Goal: Task Accomplishment & Management: Complete application form

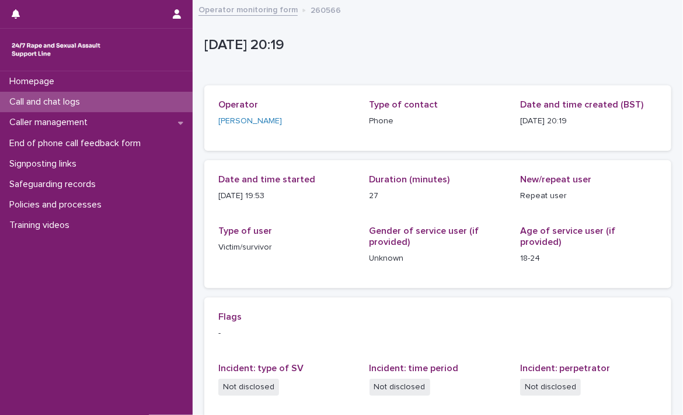
click at [240, 15] on link "Operator monitoring form" at bounding box center [248, 8] width 99 height 13
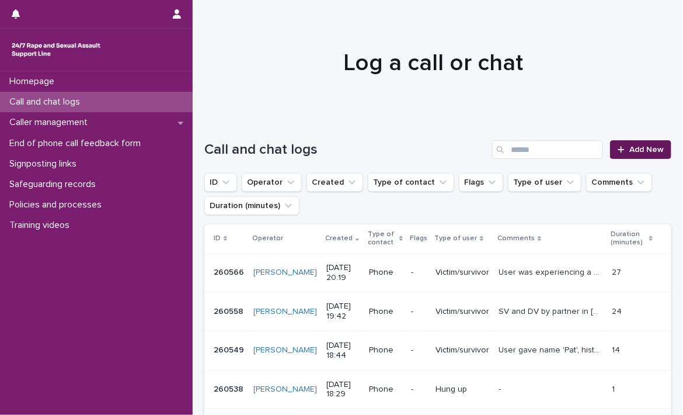
click at [643, 152] on span "Add New" at bounding box center [647, 149] width 34 height 8
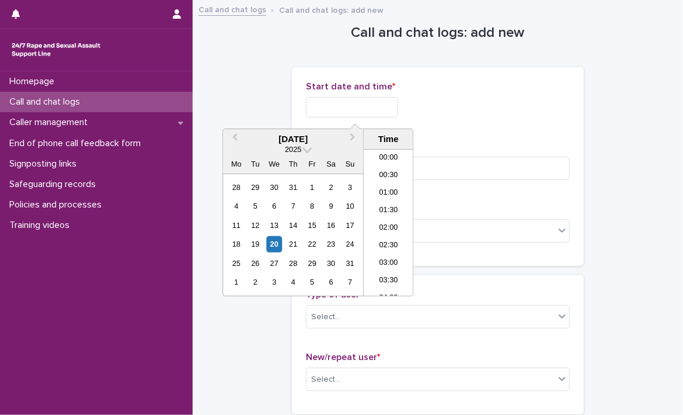
scroll to position [689, 0]
click at [390, 110] on input "text" at bounding box center [352, 107] width 92 height 20
click at [390, 220] on li "21:30" at bounding box center [389, 223] width 50 height 18
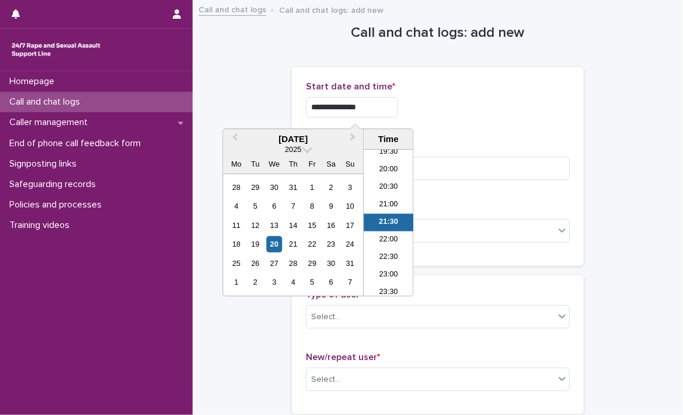
click at [374, 108] on input "**********" at bounding box center [352, 107] width 92 height 20
type input "**********"
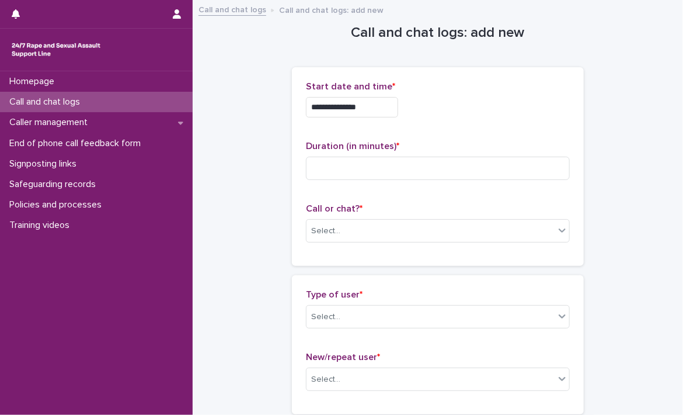
click at [407, 169] on input at bounding box center [438, 168] width 264 height 23
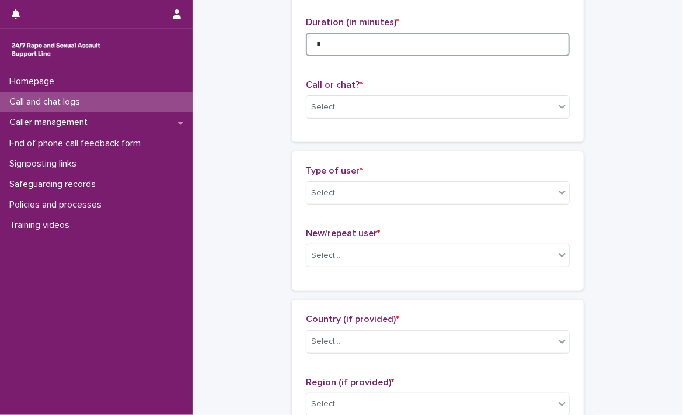
scroll to position [150, 0]
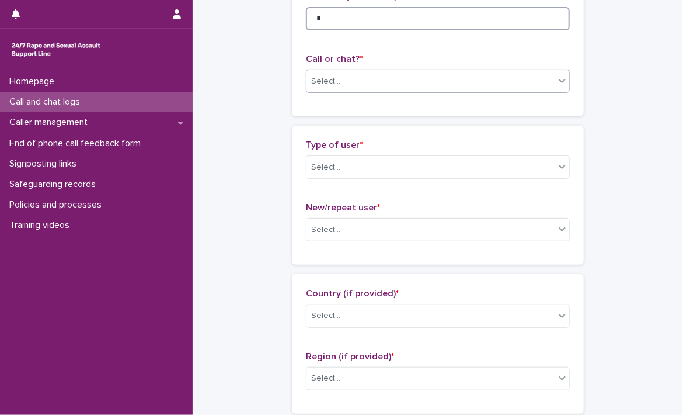
type input "*"
click at [456, 85] on div "Select..." at bounding box center [431, 81] width 248 height 19
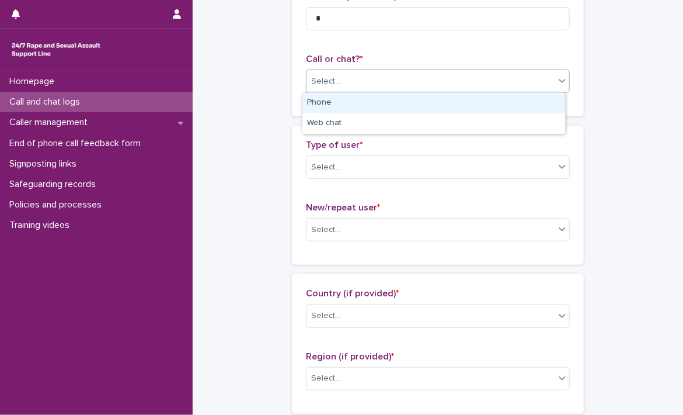
click at [388, 108] on div "Phone" at bounding box center [434, 103] width 263 height 20
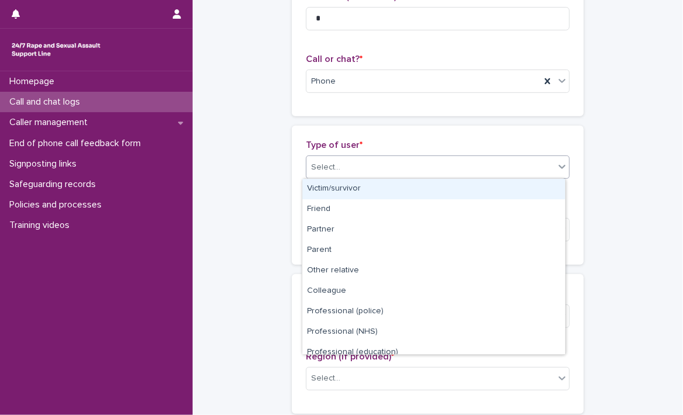
click at [376, 162] on div "Select..." at bounding box center [431, 167] width 248 height 19
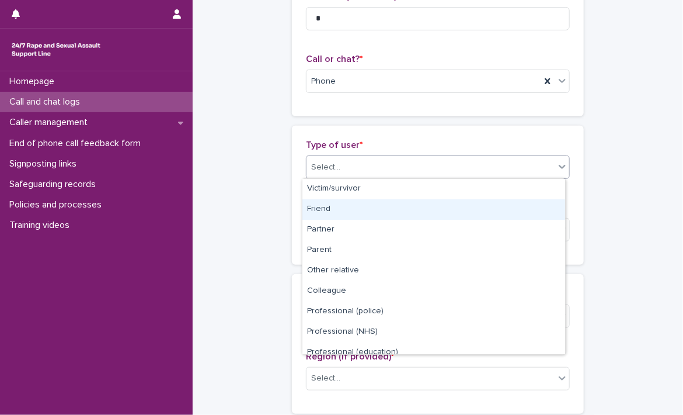
scroll to position [131, 0]
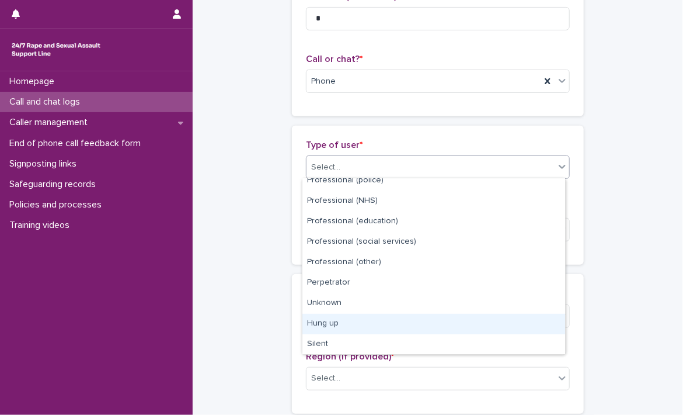
click at [442, 318] on div "Hung up" at bounding box center [434, 324] width 263 height 20
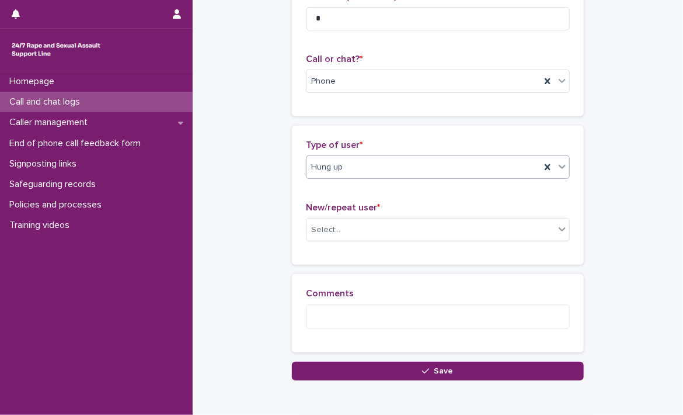
scroll to position [206, 0]
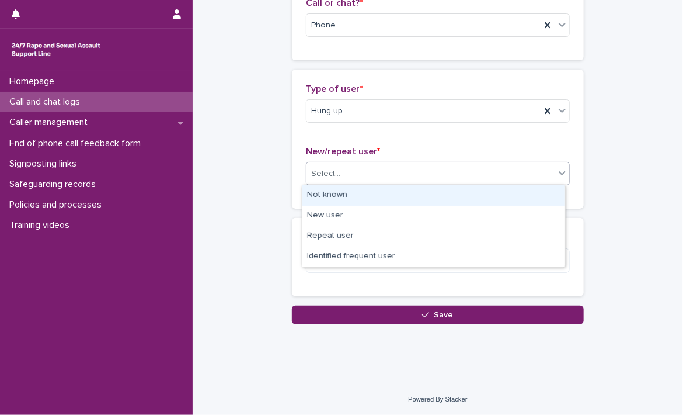
click at [447, 169] on div "Select..." at bounding box center [431, 173] width 248 height 19
click at [360, 193] on div "Not known" at bounding box center [434, 195] width 263 height 20
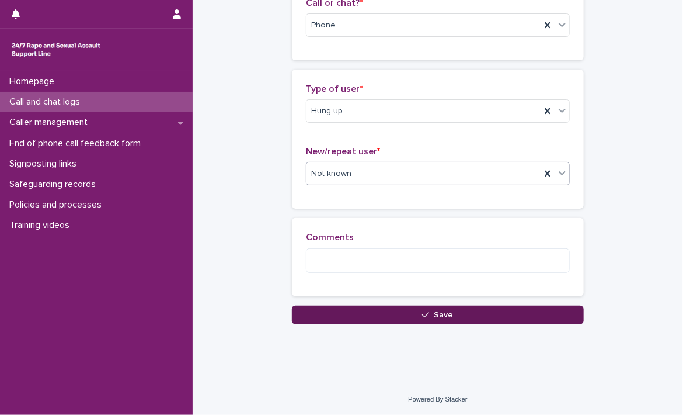
click at [359, 314] on button "Save" at bounding box center [438, 314] width 292 height 19
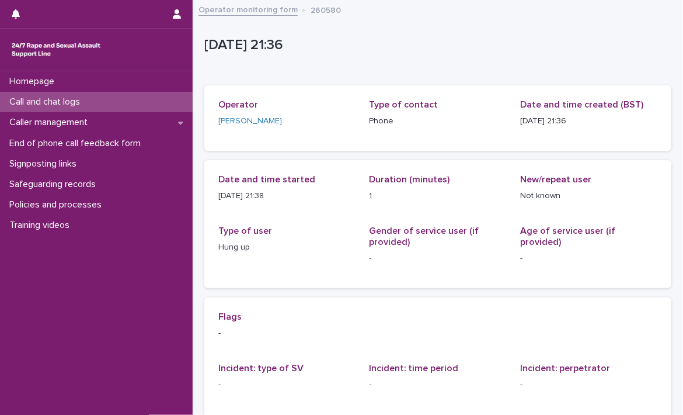
click at [249, 11] on link "Operator monitoring form" at bounding box center [248, 8] width 99 height 13
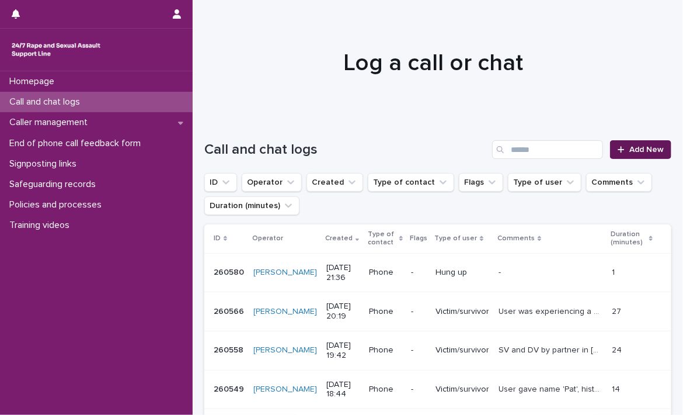
click at [640, 143] on link "Add New" at bounding box center [640, 149] width 61 height 19
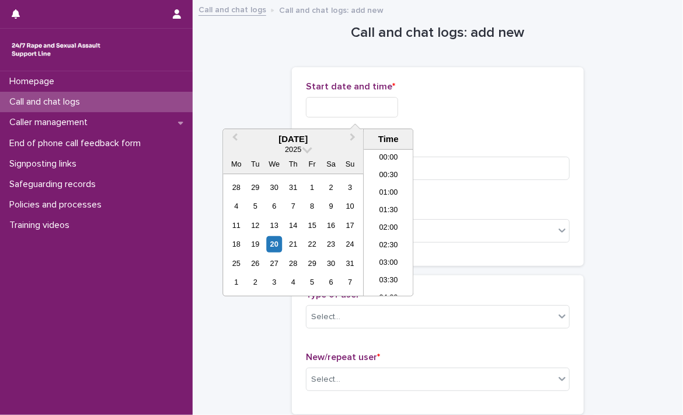
click at [364, 109] on input "text" at bounding box center [352, 107] width 92 height 20
click at [387, 230] on li "22:00" at bounding box center [389, 235] width 50 height 18
click at [380, 110] on input "**********" at bounding box center [352, 107] width 92 height 20
type input "**********"
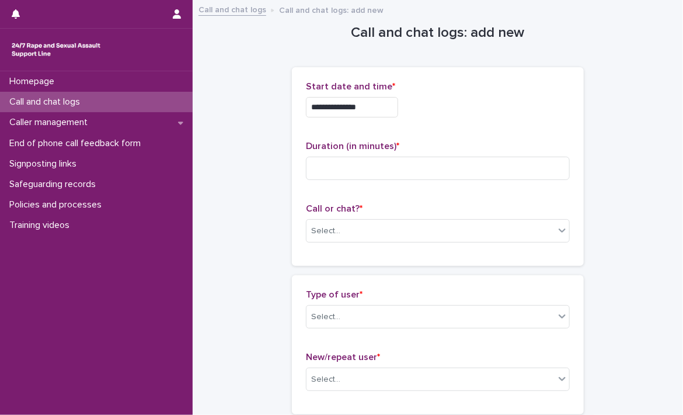
click at [544, 120] on div "**********" at bounding box center [438, 104] width 264 height 46
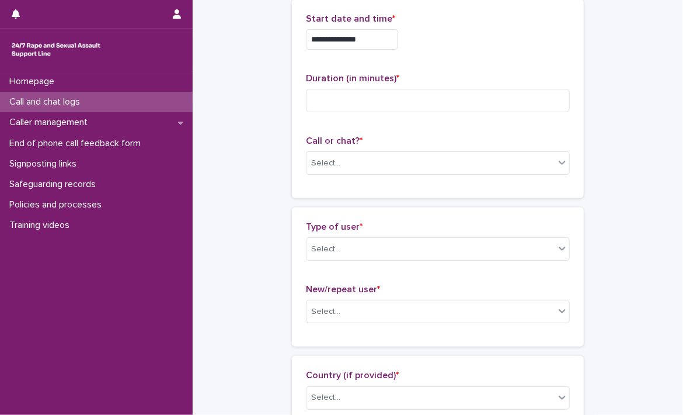
scroll to position [72, 0]
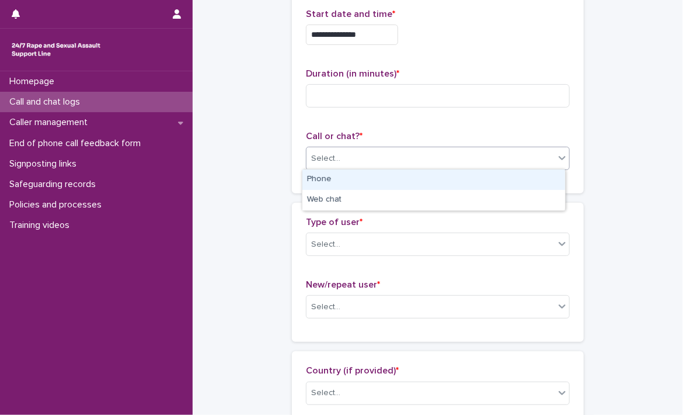
drag, startPoint x: 402, startPoint y: 157, endPoint x: 348, endPoint y: 178, distance: 57.7
click at [348, 178] on body "**********" at bounding box center [341, 207] width 683 height 415
click at [348, 178] on div "Phone" at bounding box center [434, 179] width 263 height 20
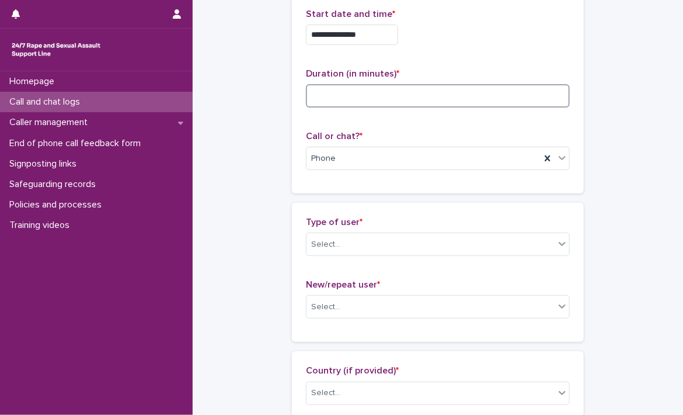
click at [486, 98] on input at bounding box center [438, 95] width 264 height 23
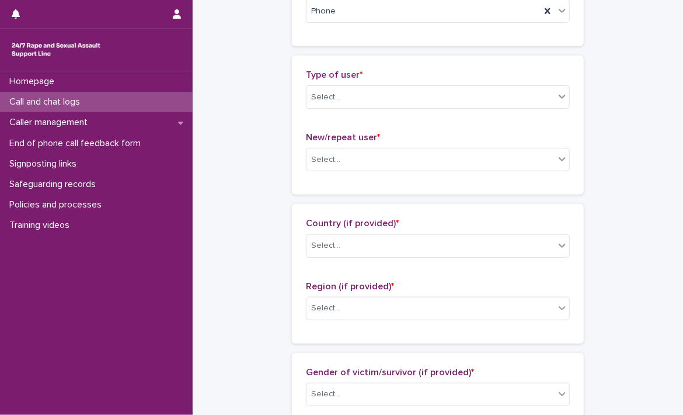
scroll to position [242, 0]
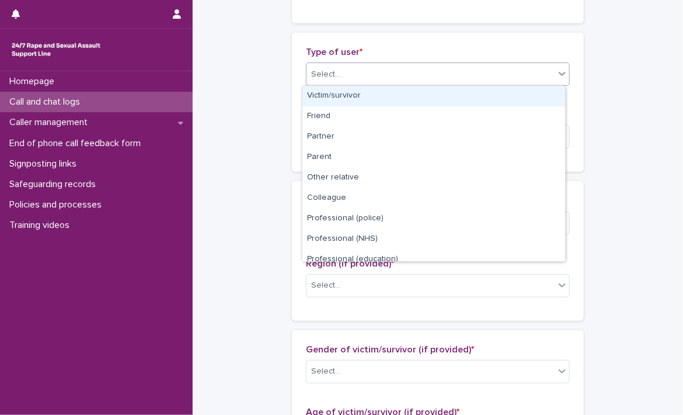
click at [485, 77] on div "Select..." at bounding box center [431, 74] width 248 height 19
click at [460, 96] on div "Victim/survivor" at bounding box center [434, 96] width 263 height 20
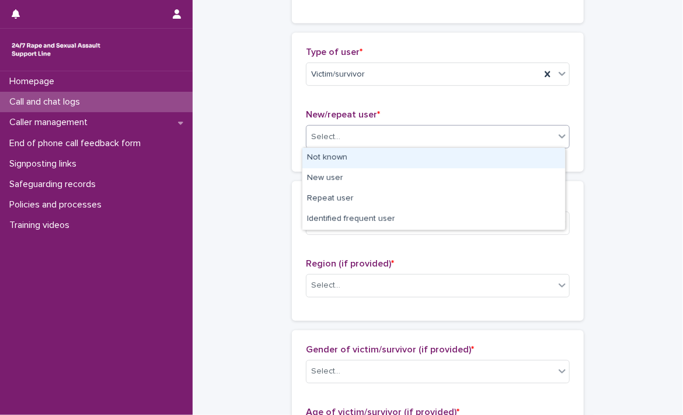
click at [404, 139] on div "Select..." at bounding box center [431, 136] width 248 height 19
click at [370, 156] on div "Not known" at bounding box center [434, 158] width 263 height 20
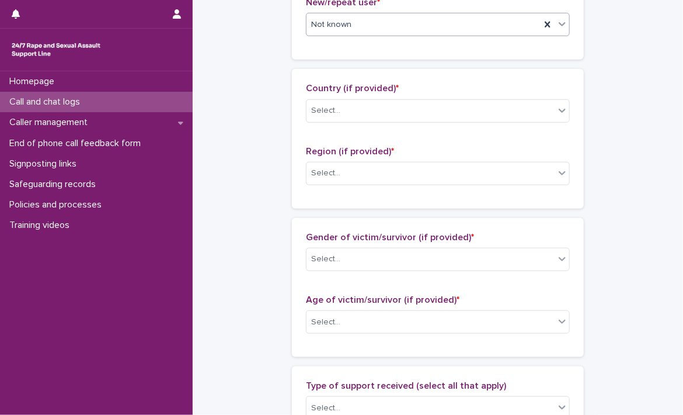
scroll to position [362, 0]
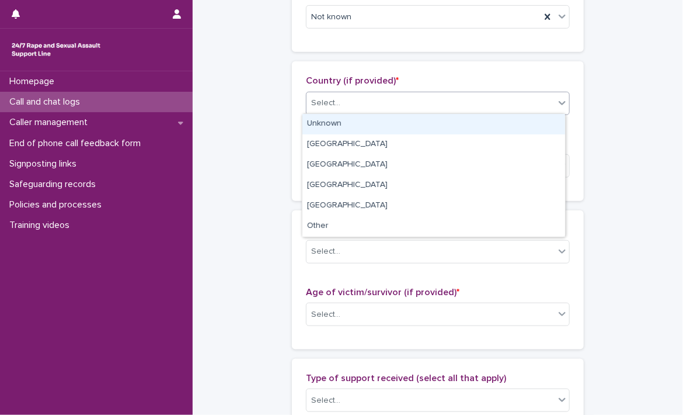
click at [484, 110] on div "Select..." at bounding box center [431, 102] width 248 height 19
click at [435, 120] on div "Unknown" at bounding box center [434, 124] width 263 height 20
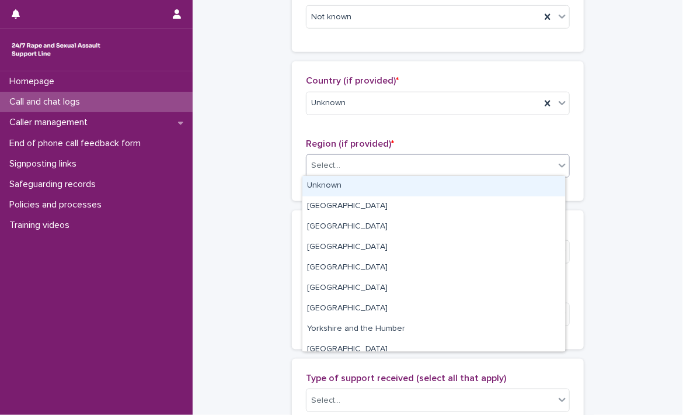
drag, startPoint x: 375, startPoint y: 164, endPoint x: 348, endPoint y: 182, distance: 32.4
click at [348, 182] on body "**********" at bounding box center [341, 207] width 683 height 415
click at [348, 182] on div "Unknown" at bounding box center [434, 186] width 263 height 20
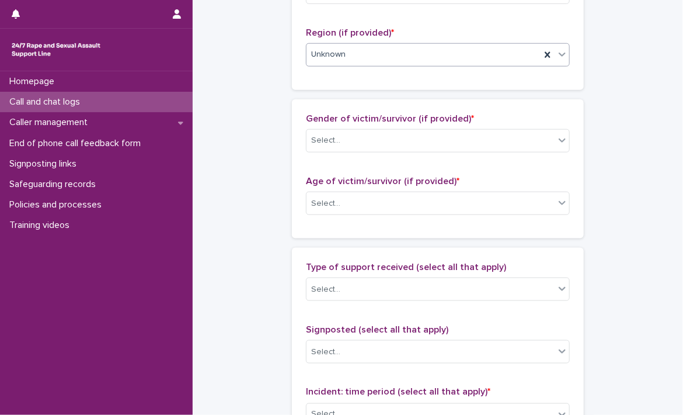
scroll to position [525, 0]
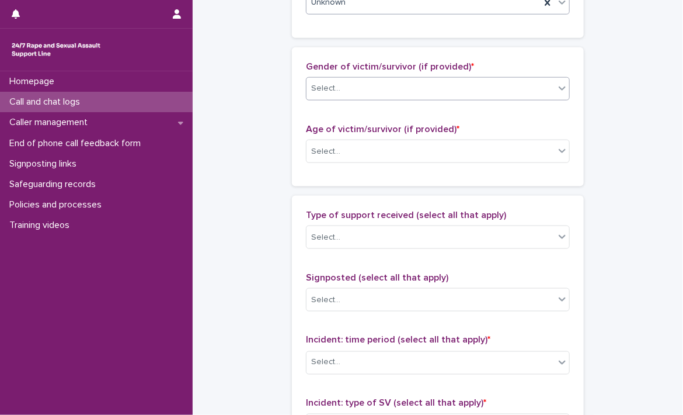
click at [459, 88] on div "Select..." at bounding box center [431, 88] width 248 height 19
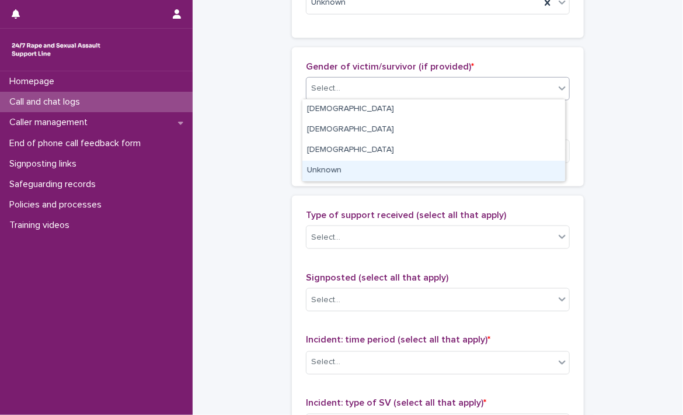
click at [388, 165] on div "Unknown" at bounding box center [434, 171] width 263 height 20
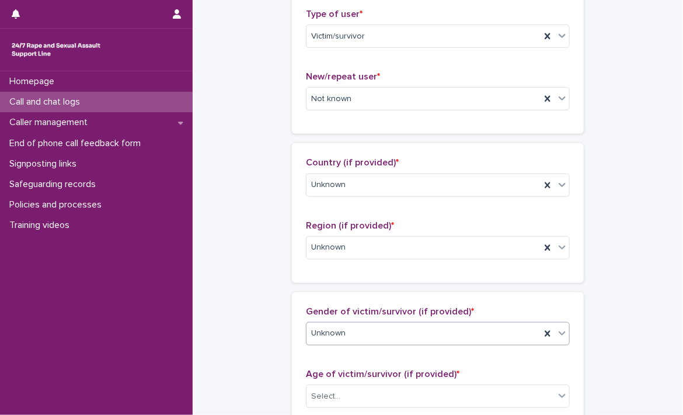
scroll to position [304, 0]
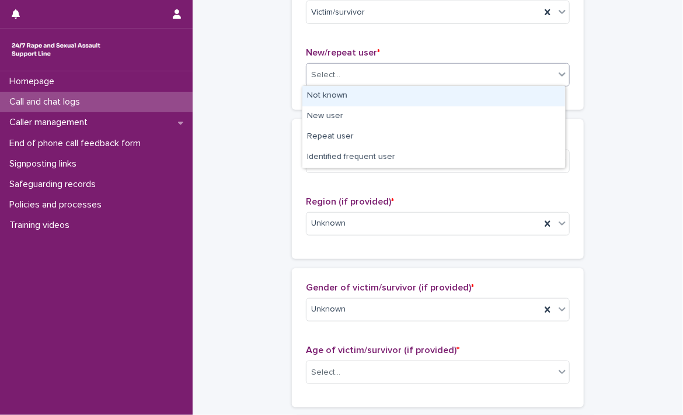
click at [544, 74] on div "Select..." at bounding box center [431, 74] width 248 height 19
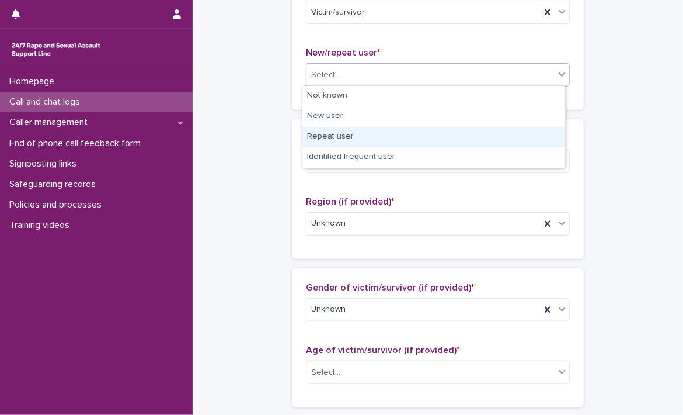
click at [443, 136] on div "Repeat user" at bounding box center [434, 137] width 263 height 20
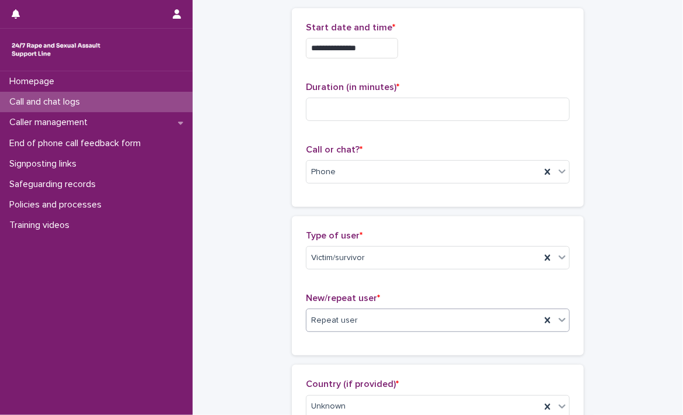
scroll to position [7, 0]
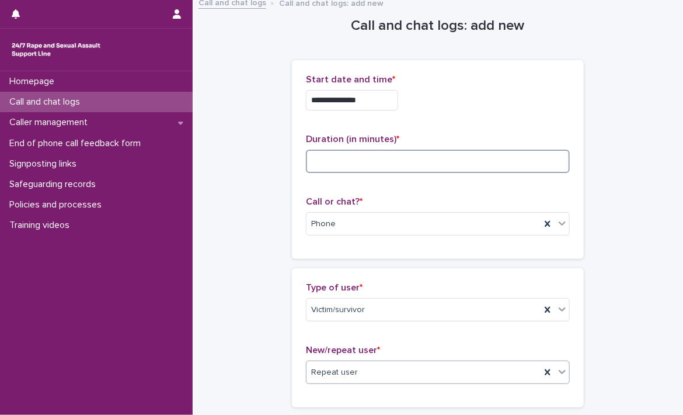
click at [500, 166] on input at bounding box center [438, 161] width 264 height 23
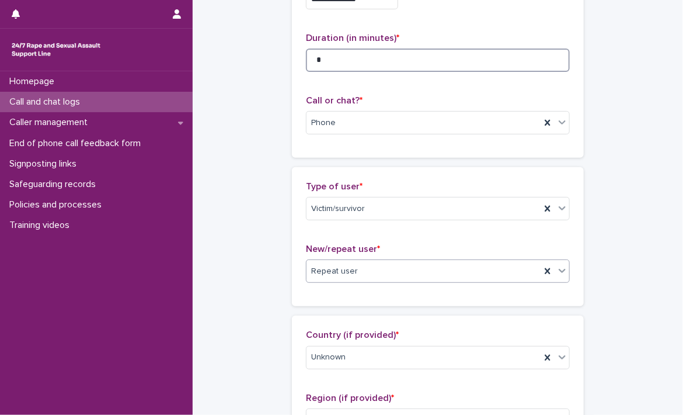
scroll to position [164, 0]
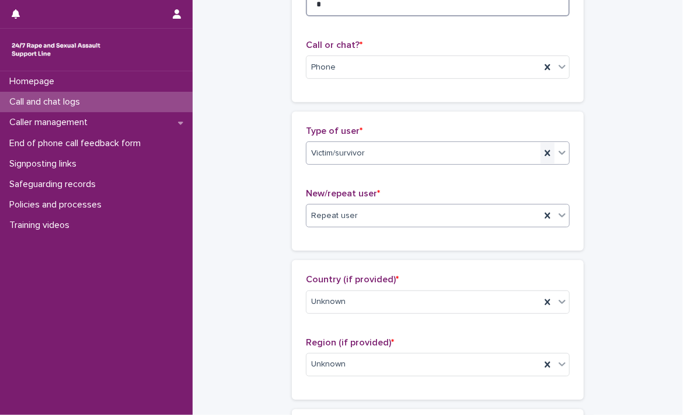
type input "*"
click at [542, 152] on icon at bounding box center [548, 153] width 12 height 12
click at [541, 152] on div "Select..." at bounding box center [431, 153] width 248 height 19
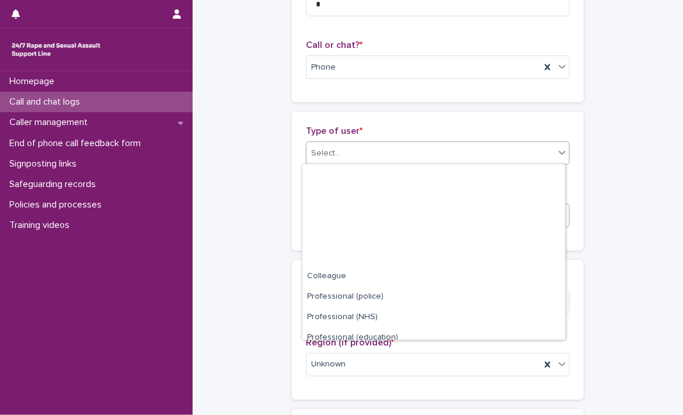
scroll to position [131, 0]
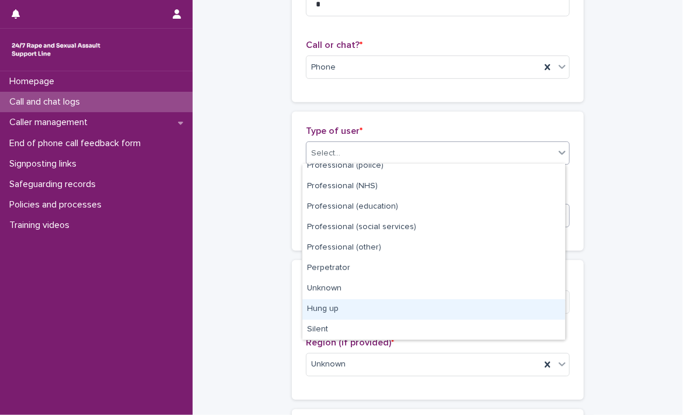
click at [479, 304] on div "Hung up" at bounding box center [434, 309] width 263 height 20
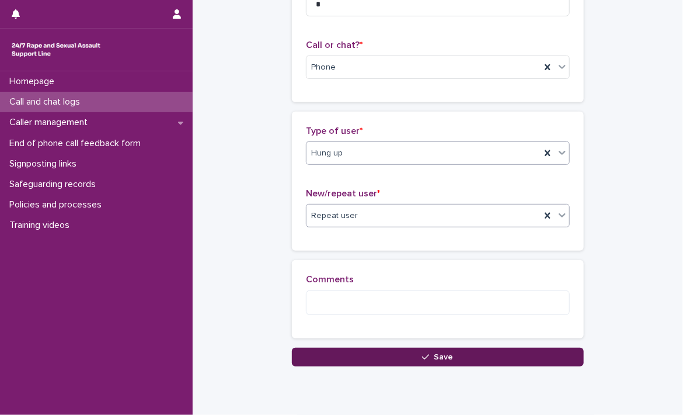
click at [356, 350] on button "Save" at bounding box center [438, 357] width 292 height 19
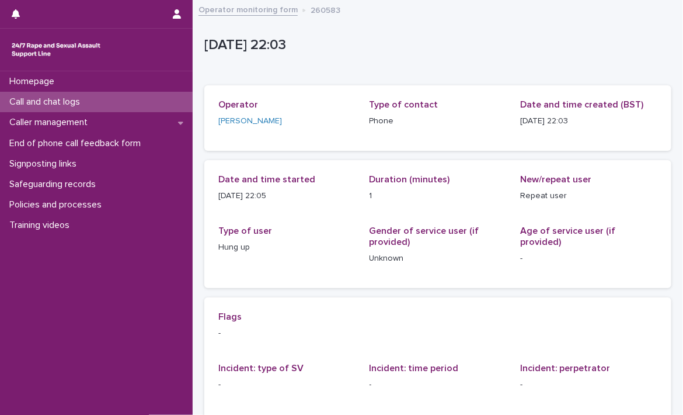
click at [247, 8] on link "Operator monitoring form" at bounding box center [248, 8] width 99 height 13
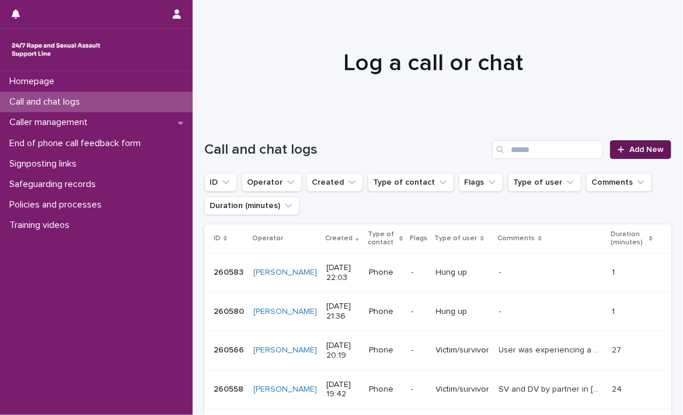
click at [645, 145] on span "Add New" at bounding box center [647, 149] width 34 height 8
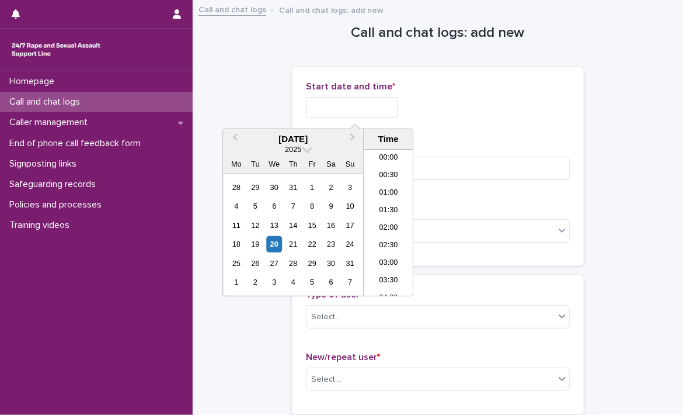
click at [339, 110] on input "text" at bounding box center [352, 107] width 92 height 20
click at [388, 228] on li "22:00" at bounding box center [389, 235] width 50 height 18
click at [380, 103] on input "**********" at bounding box center [352, 107] width 92 height 20
click at [398, 113] on input "**********" at bounding box center [352, 107] width 92 height 20
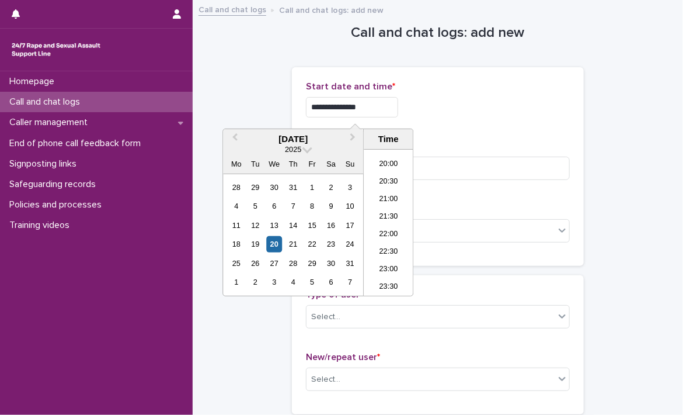
type input "**********"
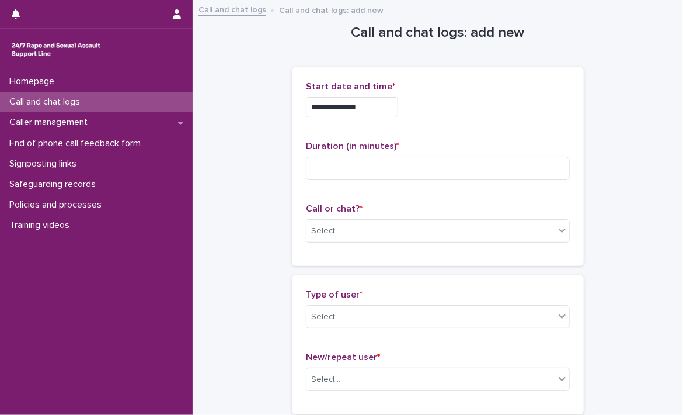
drag, startPoint x: 433, startPoint y: 117, endPoint x: 449, endPoint y: 103, distance: 21.1
click at [449, 103] on div "**********" at bounding box center [438, 104] width 264 height 46
click at [449, 103] on div "**********" at bounding box center [438, 107] width 264 height 20
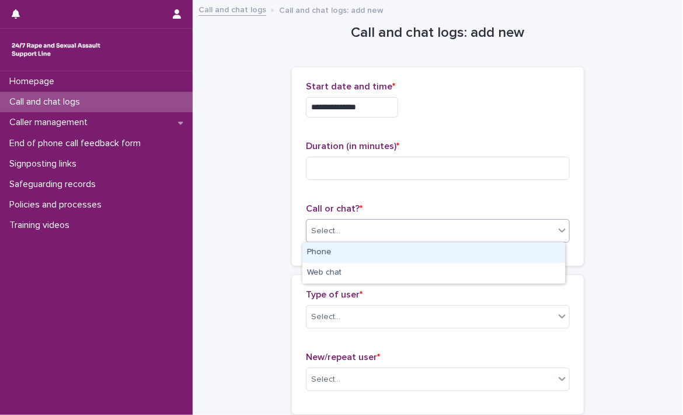
click at [358, 230] on div "Select..." at bounding box center [431, 230] width 248 height 19
click at [341, 251] on div "Phone" at bounding box center [434, 252] width 263 height 20
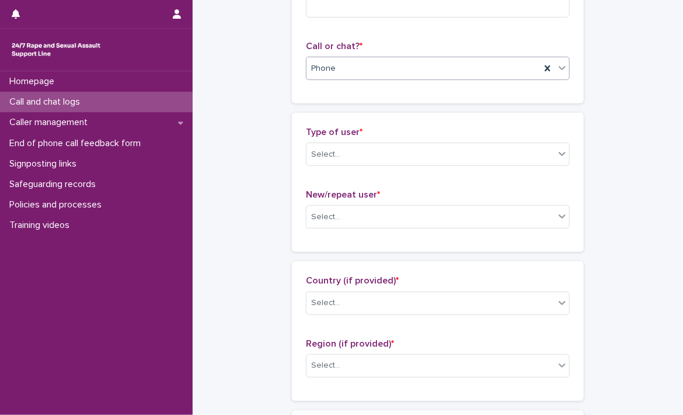
scroll to position [171, 0]
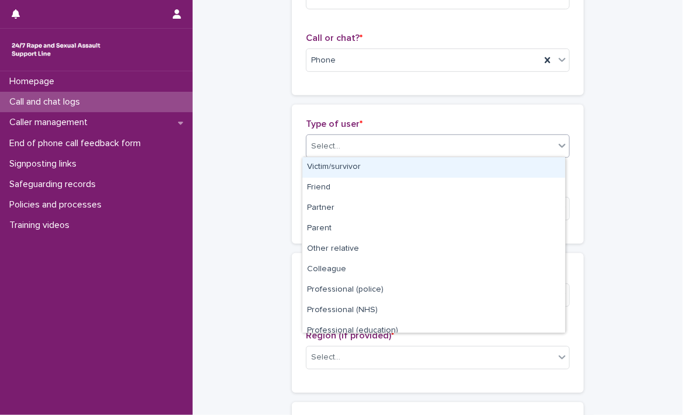
click at [533, 148] on div "Select..." at bounding box center [431, 146] width 248 height 19
click at [506, 173] on div "Victim/survivor" at bounding box center [434, 167] width 263 height 20
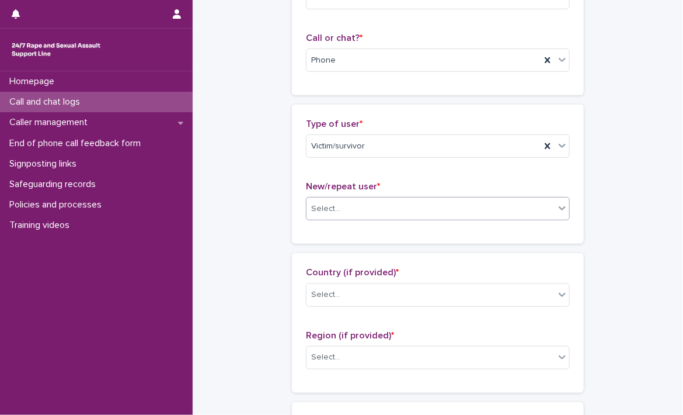
drag, startPoint x: 480, startPoint y: 221, endPoint x: 449, endPoint y: 217, distance: 31.9
click at [449, 217] on div "New/repeat user * Select..." at bounding box center [438, 205] width 264 height 48
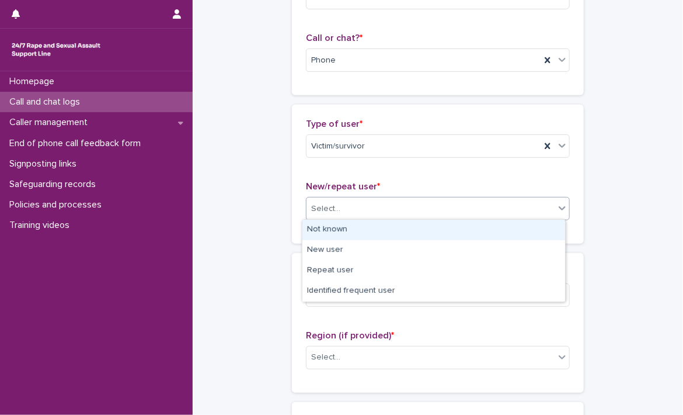
click at [449, 217] on div "Select..." at bounding box center [438, 208] width 264 height 23
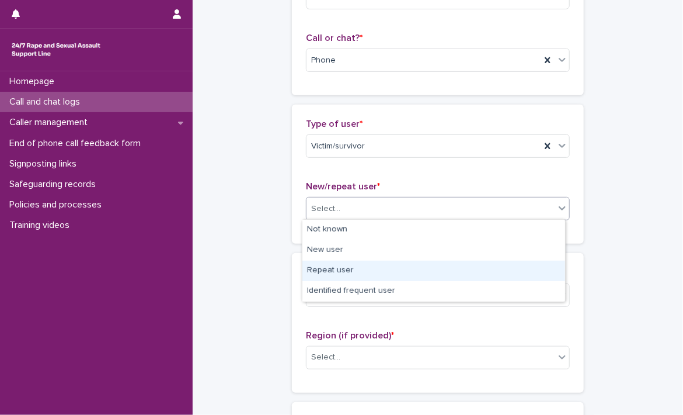
click at [362, 269] on div "Repeat user" at bounding box center [434, 271] width 263 height 20
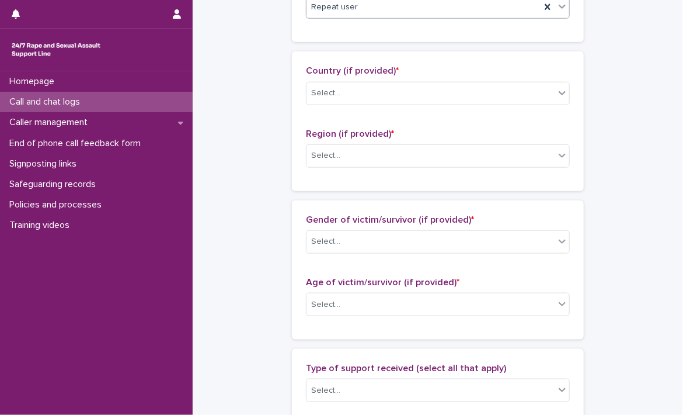
scroll to position [376, 0]
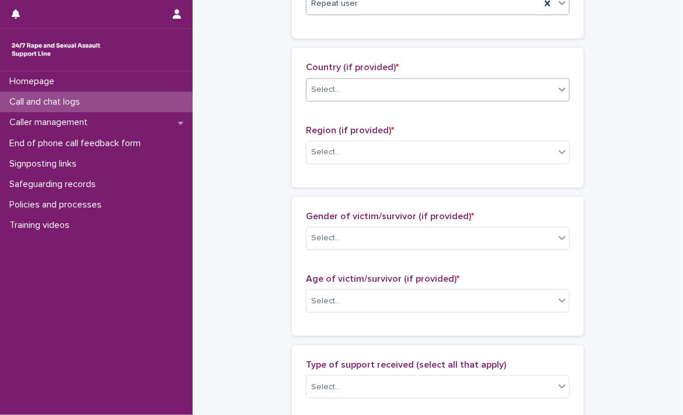
click at [421, 91] on div "Select..." at bounding box center [431, 89] width 248 height 19
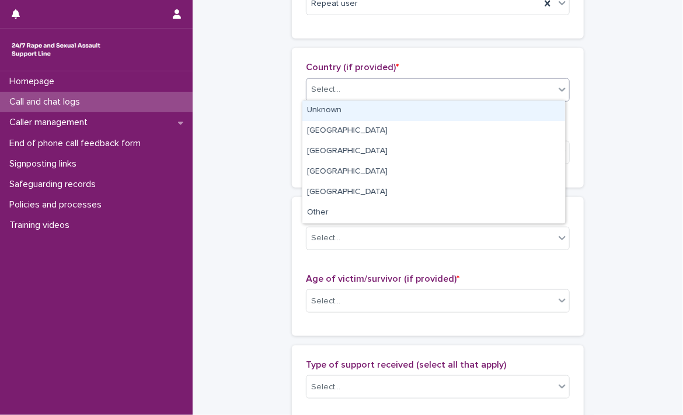
click at [325, 110] on div "Unknown" at bounding box center [434, 110] width 263 height 20
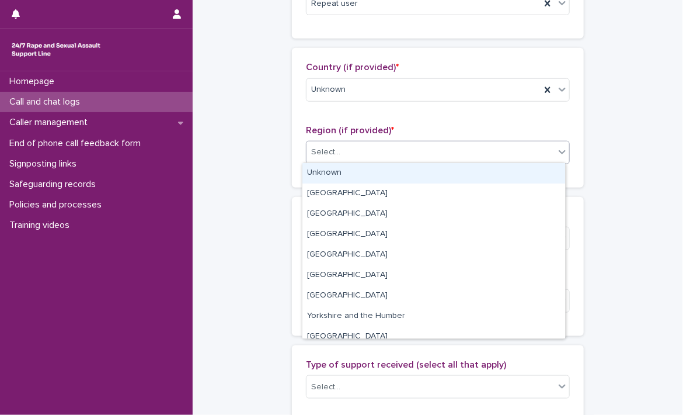
click at [461, 155] on div "Select..." at bounding box center [431, 152] width 248 height 19
click at [341, 173] on div "Unknown" at bounding box center [434, 173] width 263 height 20
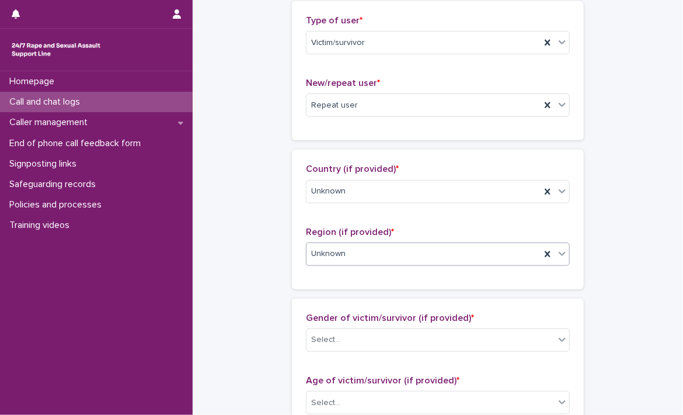
scroll to position [306, 0]
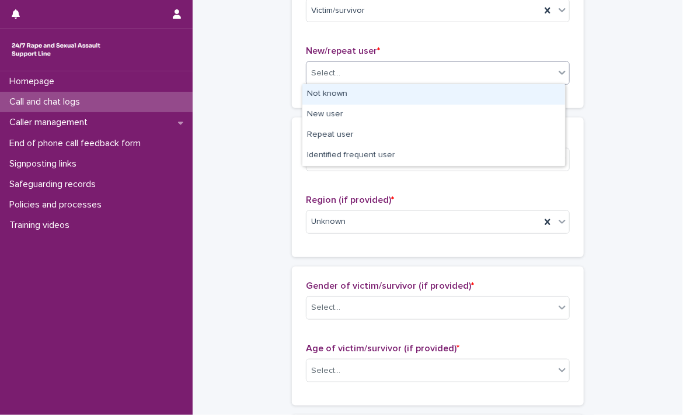
click at [544, 75] on div "Select..." at bounding box center [431, 73] width 248 height 19
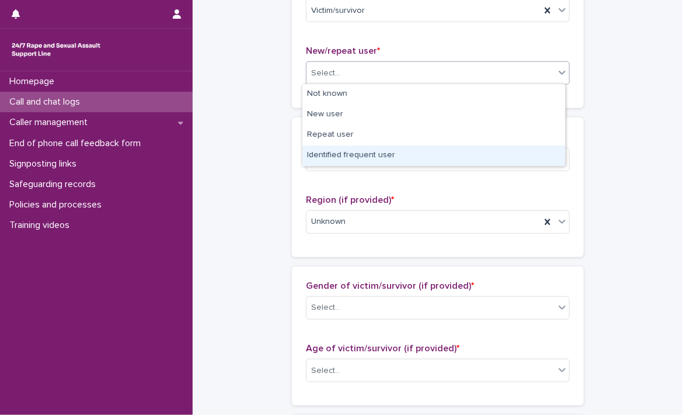
click at [420, 165] on div "Identified frequent user" at bounding box center [434, 155] width 263 height 20
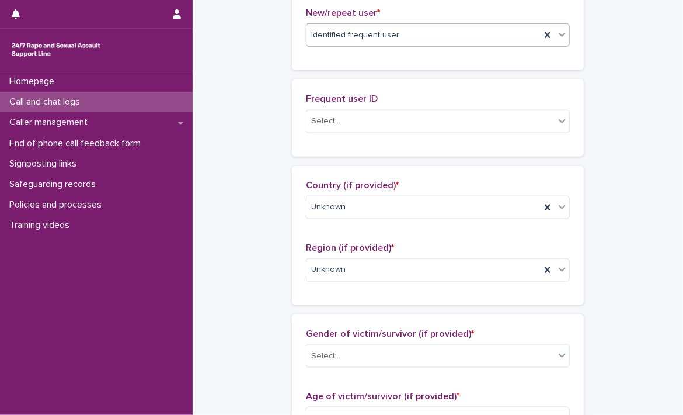
scroll to position [349, 0]
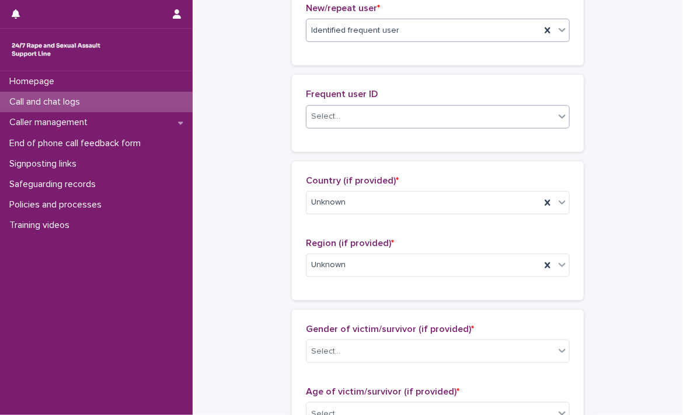
click at [365, 117] on div "Select..." at bounding box center [431, 116] width 248 height 19
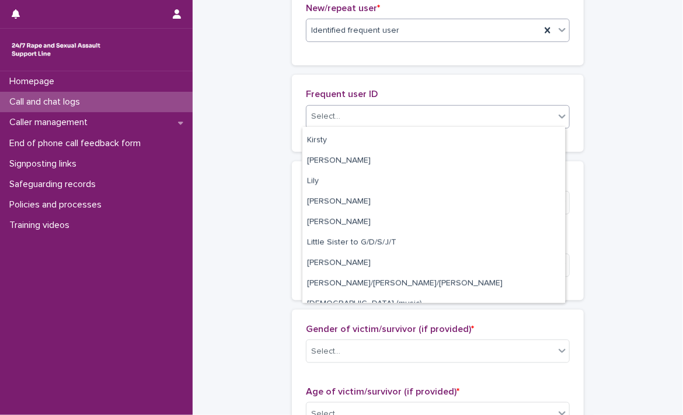
scroll to position [1107, 0]
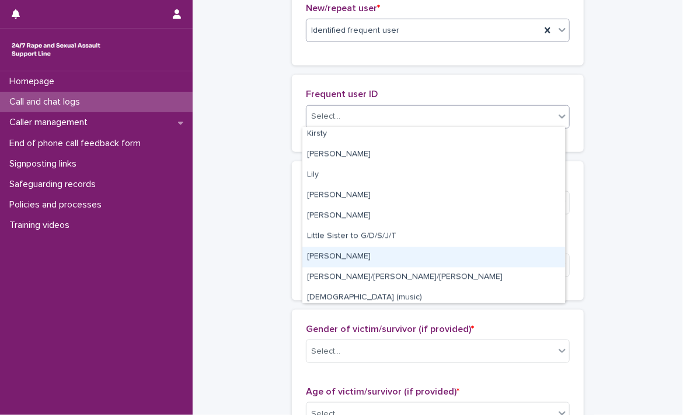
click at [452, 246] on div "[PERSON_NAME]" at bounding box center [434, 256] width 263 height 20
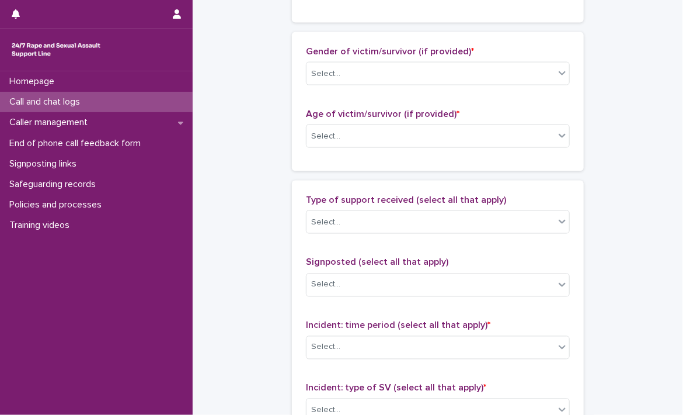
scroll to position [633, 0]
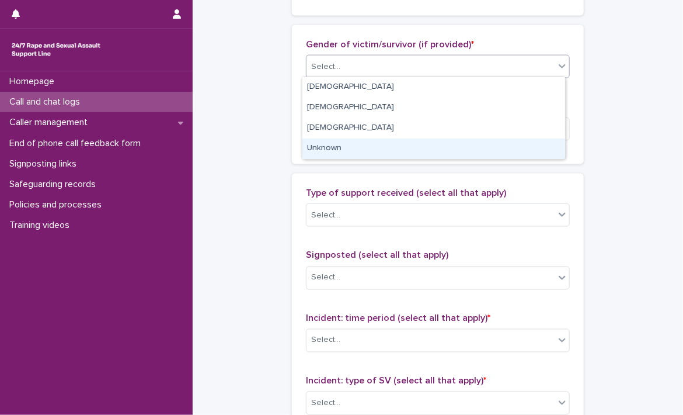
drag, startPoint x: 467, startPoint y: 65, endPoint x: 376, endPoint y: 145, distance: 121.3
click at [376, 145] on body "**********" at bounding box center [341, 207] width 683 height 415
click at [376, 145] on div "Unknown" at bounding box center [434, 148] width 263 height 20
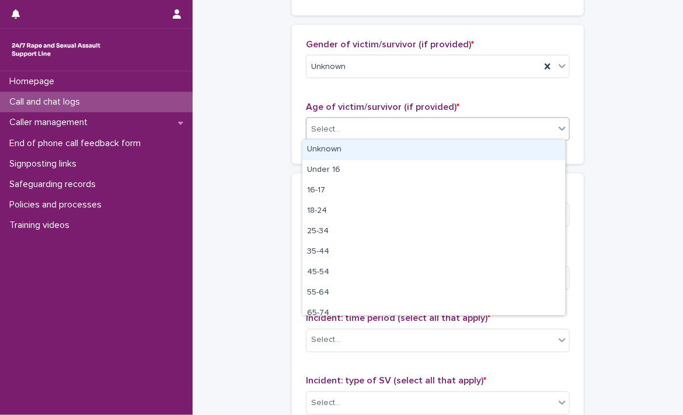
drag, startPoint x: 359, startPoint y: 130, endPoint x: 330, endPoint y: 148, distance: 33.9
click at [330, 148] on body "**********" at bounding box center [341, 207] width 683 height 415
click at [330, 148] on div "Unknown" at bounding box center [434, 150] width 263 height 20
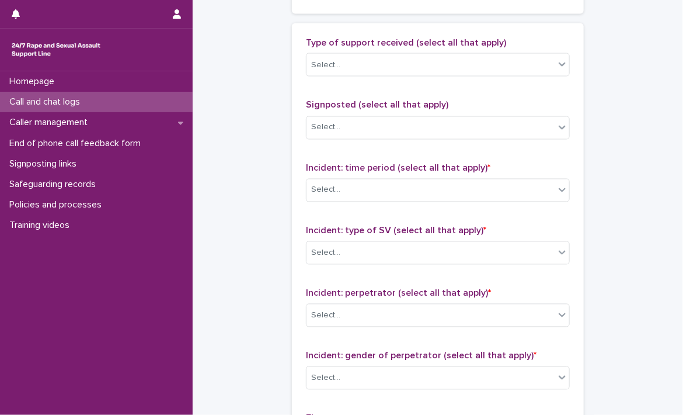
scroll to position [797, 0]
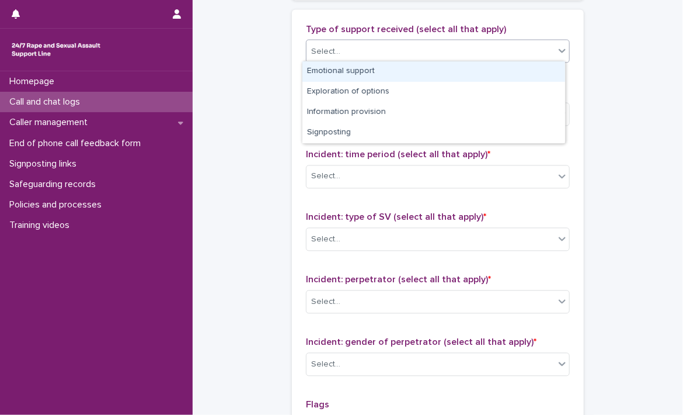
click at [432, 43] on div "Select..." at bounding box center [431, 51] width 248 height 19
click at [383, 71] on div "Emotional support" at bounding box center [434, 71] width 263 height 20
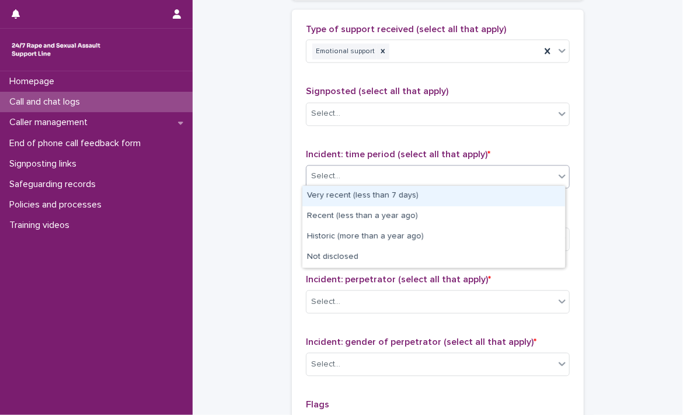
click at [362, 172] on div "Select..." at bounding box center [431, 176] width 248 height 19
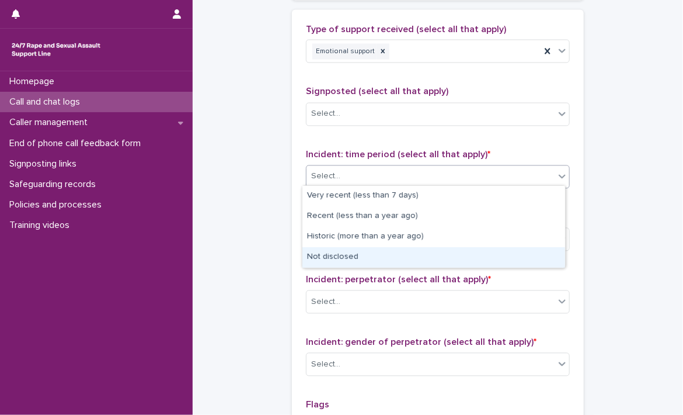
click at [342, 262] on div "Not disclosed" at bounding box center [434, 257] width 263 height 20
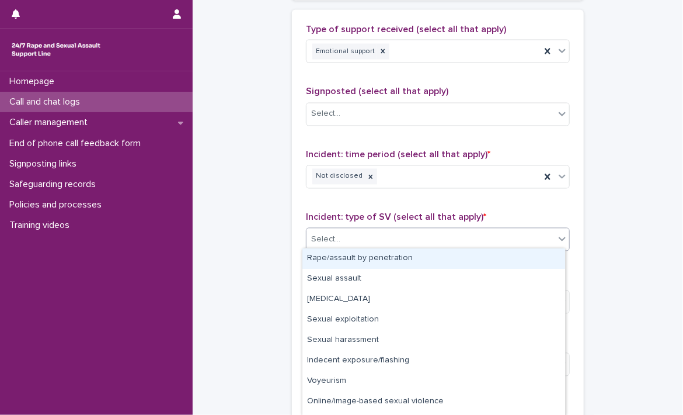
click at [412, 241] on div "Select..." at bounding box center [431, 239] width 248 height 19
click at [366, 260] on div "Rape/assault by penetration" at bounding box center [434, 258] width 263 height 20
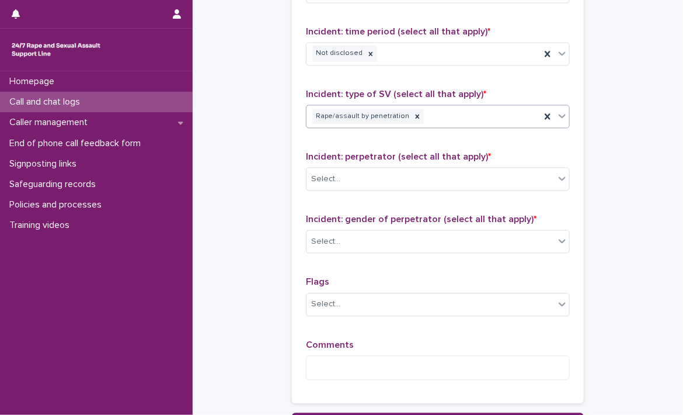
scroll to position [972, 0]
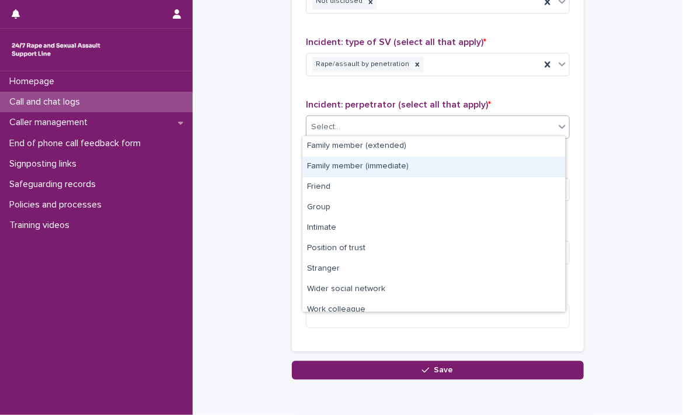
drag, startPoint x: 505, startPoint y: 131, endPoint x: 559, endPoint y: 168, distance: 65.6
click at [559, 168] on body "**********" at bounding box center [341, 207] width 683 height 415
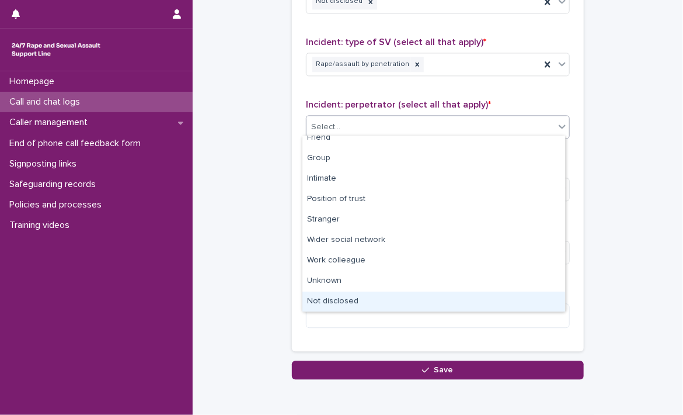
click at [379, 296] on div "Not disclosed" at bounding box center [434, 301] width 263 height 20
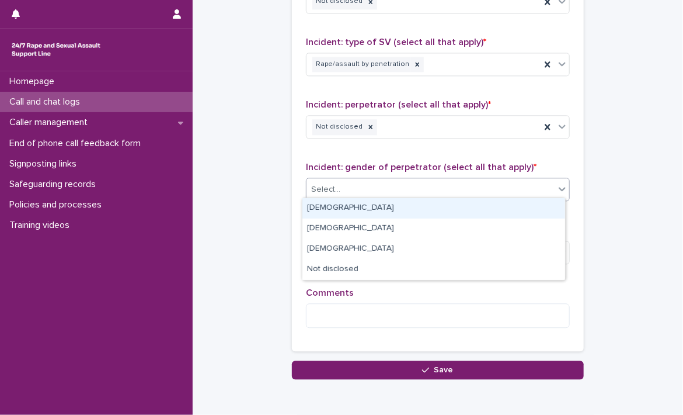
drag, startPoint x: 348, startPoint y: 187, endPoint x: 331, endPoint y: 204, distance: 23.5
click at [331, 204] on body "**********" at bounding box center [341, 207] width 683 height 415
click at [331, 204] on div "[DEMOGRAPHIC_DATA]" at bounding box center [434, 208] width 263 height 20
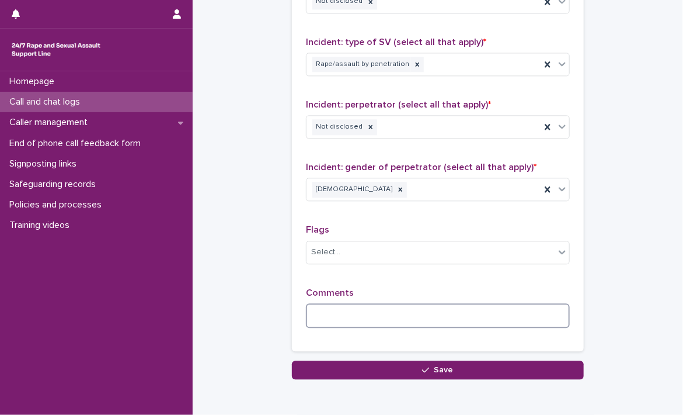
click at [400, 316] on textarea at bounding box center [438, 315] width 264 height 25
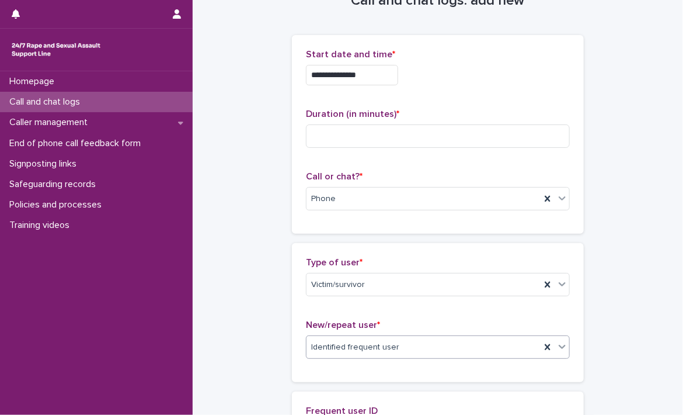
scroll to position [23, 0]
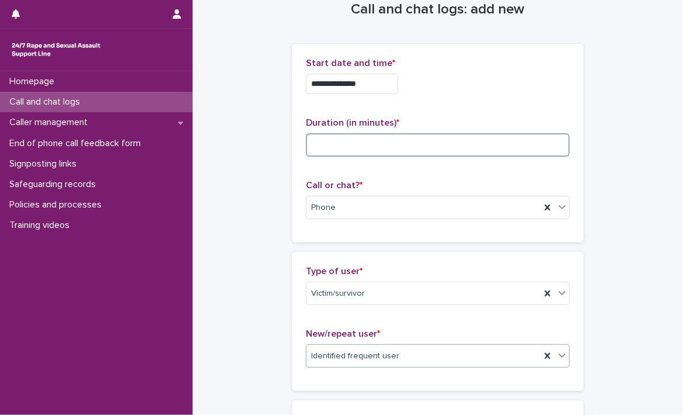
click at [357, 145] on input at bounding box center [438, 144] width 264 height 23
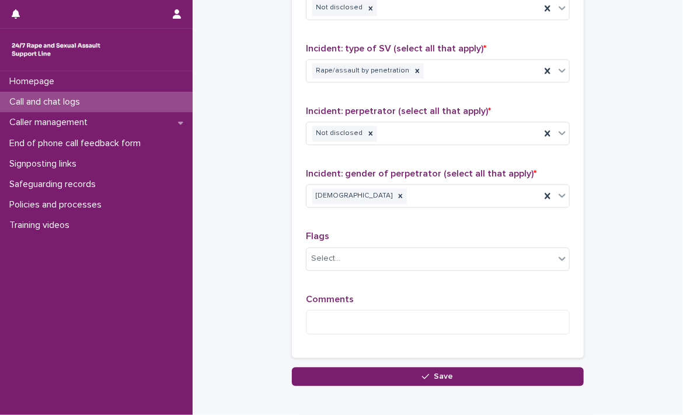
scroll to position [969, 0]
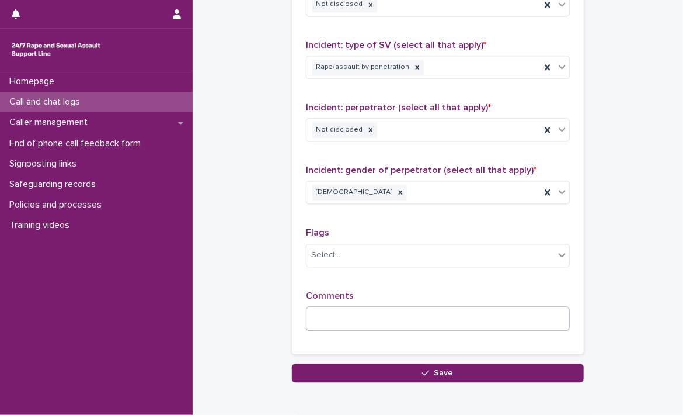
type input "**"
click at [374, 311] on textarea at bounding box center [438, 318] width 264 height 25
type textarea "**********"
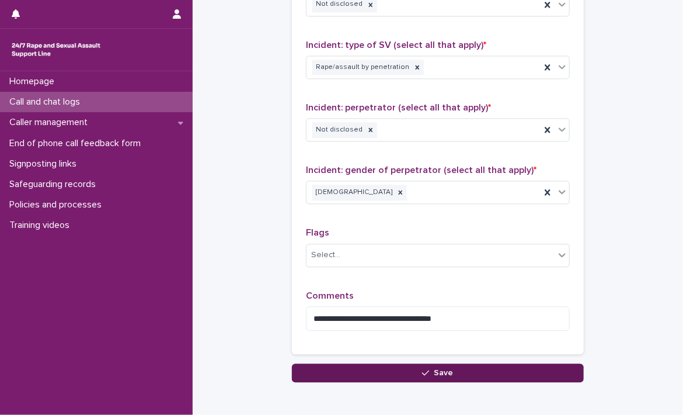
click at [387, 370] on button "Save" at bounding box center [438, 372] width 292 height 19
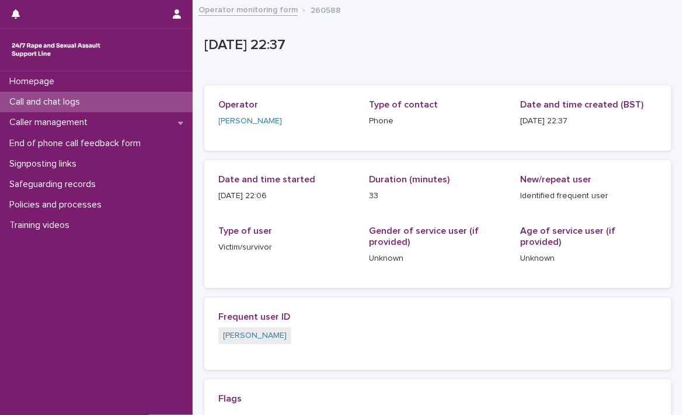
click at [238, 15] on link "Operator monitoring form" at bounding box center [248, 8] width 99 height 13
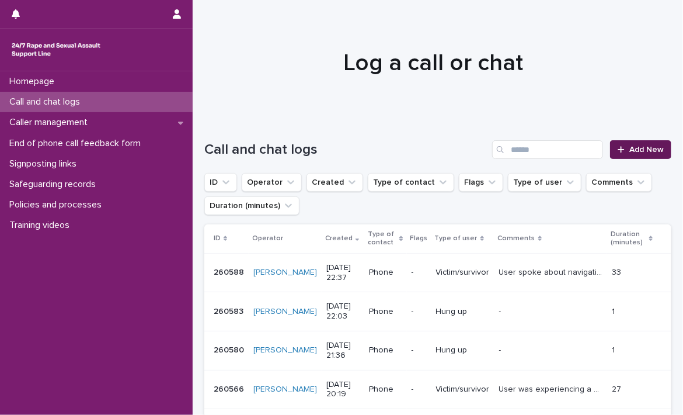
click at [633, 147] on span "Add New" at bounding box center [647, 149] width 34 height 8
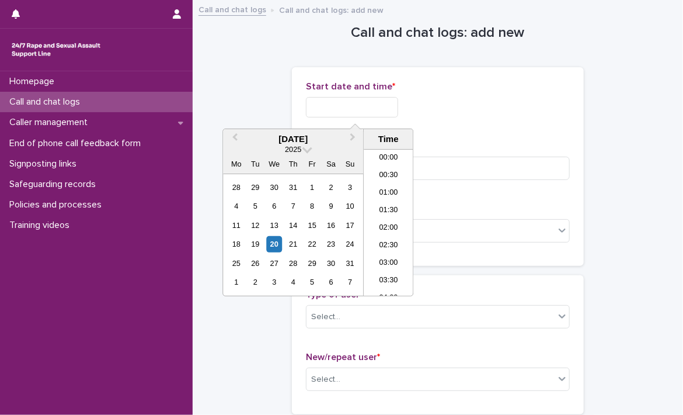
click at [350, 107] on input "text" at bounding box center [352, 107] width 92 height 20
click at [392, 234] on li "22:00" at bounding box center [389, 235] width 50 height 18
click at [379, 103] on input "**********" at bounding box center [352, 107] width 92 height 20
type input "**********"
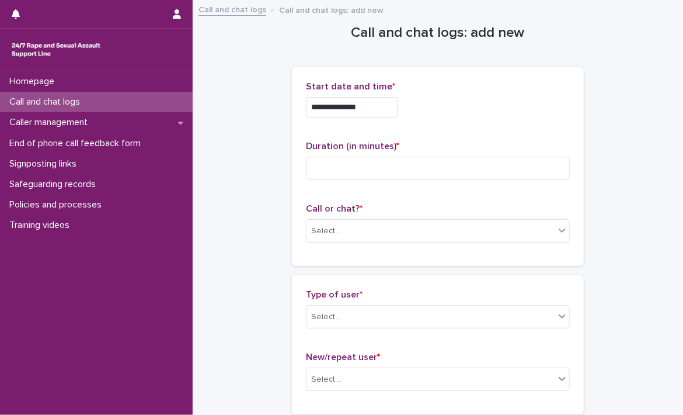
click at [447, 123] on div "**********" at bounding box center [438, 104] width 264 height 46
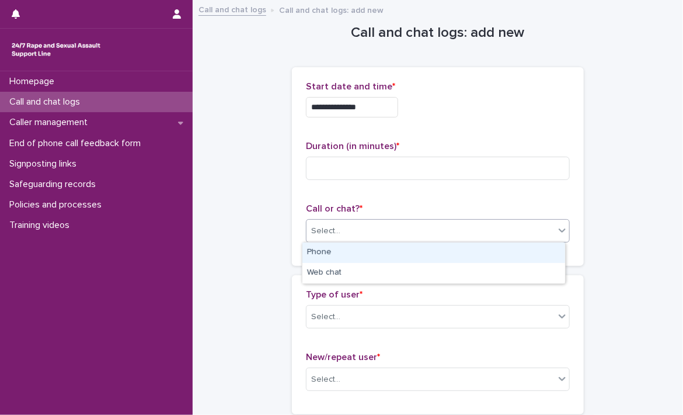
click at [448, 230] on div "Select..." at bounding box center [431, 230] width 248 height 19
click at [357, 255] on div "Phone" at bounding box center [434, 252] width 263 height 20
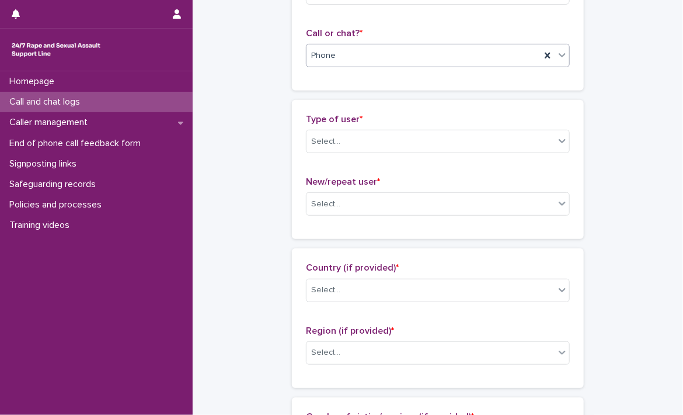
scroll to position [178, 0]
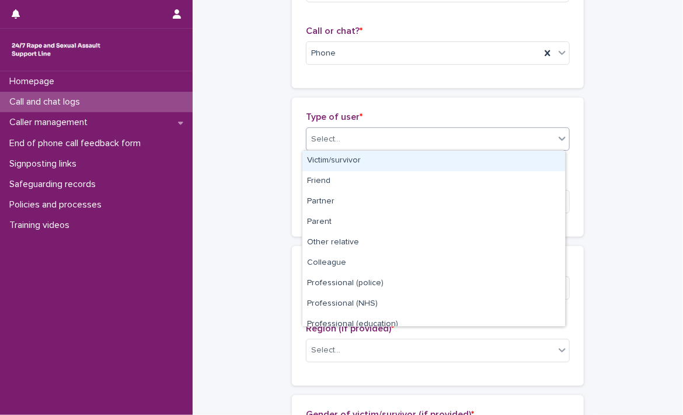
click at [516, 136] on div "Select..." at bounding box center [431, 139] width 248 height 19
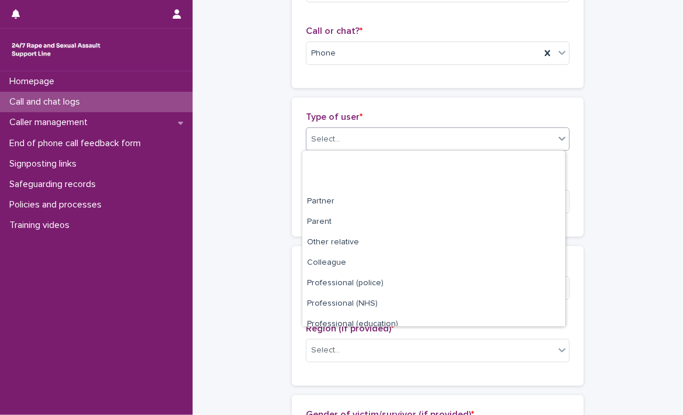
scroll to position [131, 0]
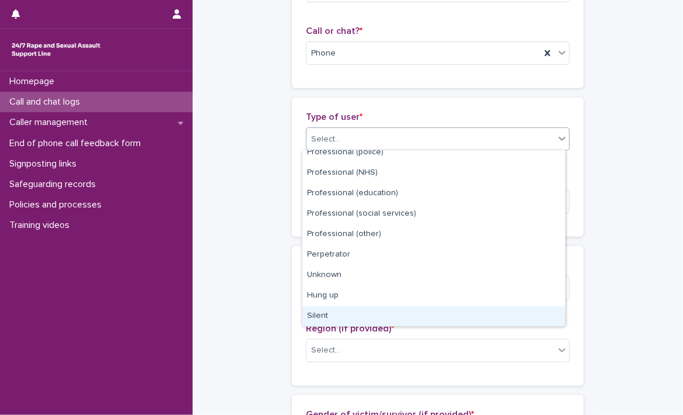
click at [334, 311] on div "Silent" at bounding box center [434, 316] width 263 height 20
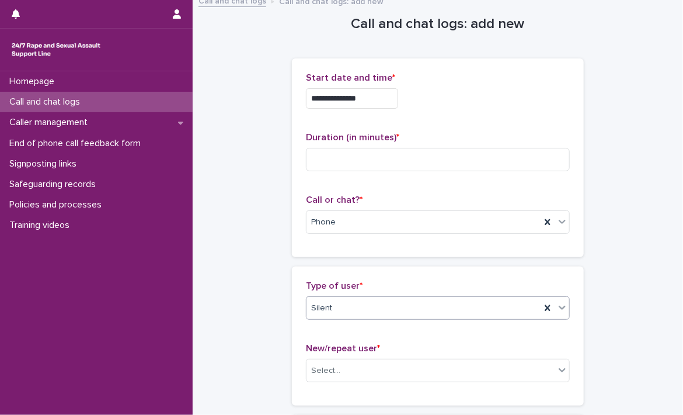
scroll to position [8, 0]
click at [481, 164] on input at bounding box center [438, 159] width 264 height 23
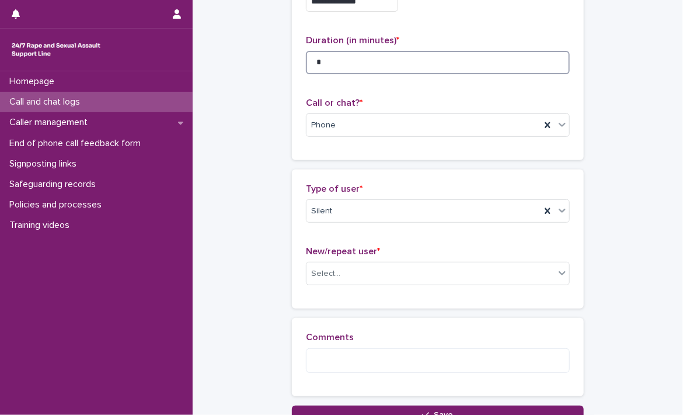
scroll to position [108, 0]
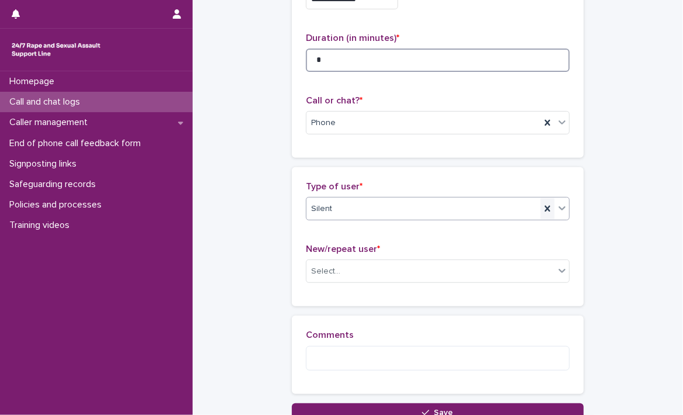
type input "*"
click at [545, 209] on icon at bounding box center [547, 209] width 5 height 6
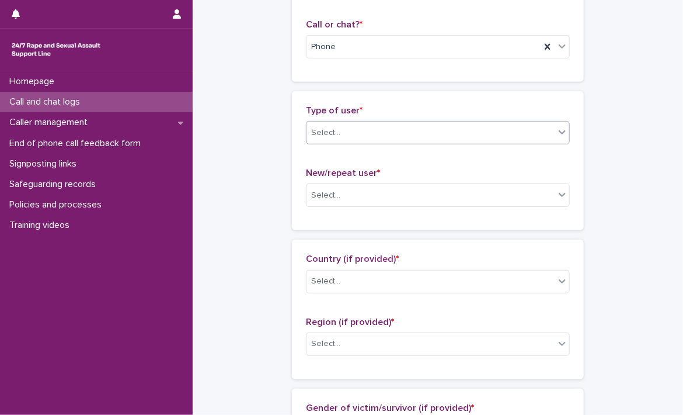
scroll to position [182, 0]
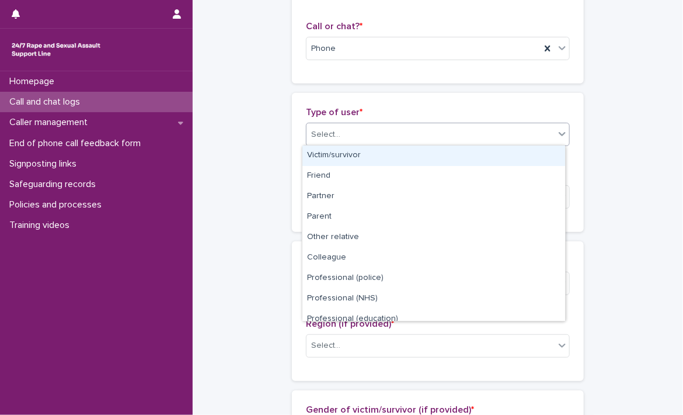
click at [555, 136] on div at bounding box center [562, 133] width 14 height 21
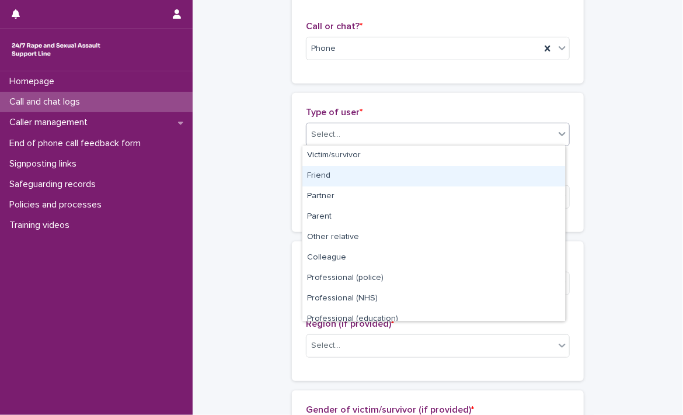
scroll to position [131, 0]
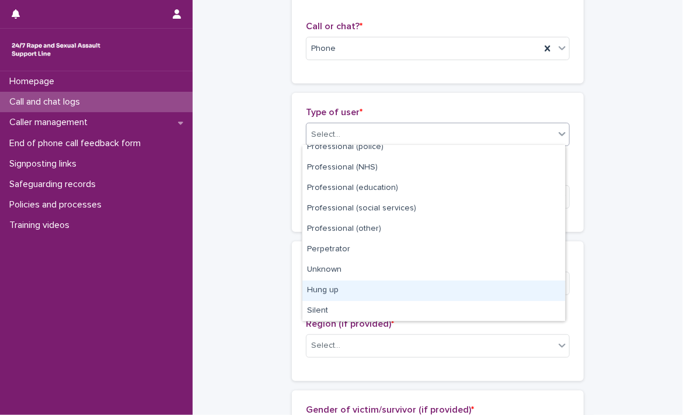
click at [473, 287] on div "Hung up" at bounding box center [434, 290] width 263 height 20
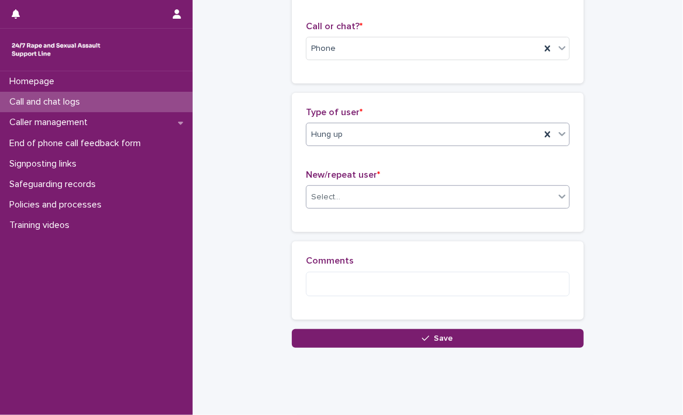
click at [371, 197] on div "Select..." at bounding box center [431, 196] width 248 height 19
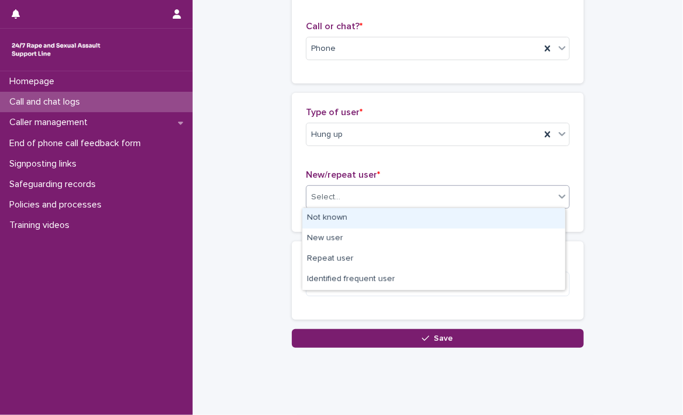
click at [348, 211] on div "Not known" at bounding box center [434, 218] width 263 height 20
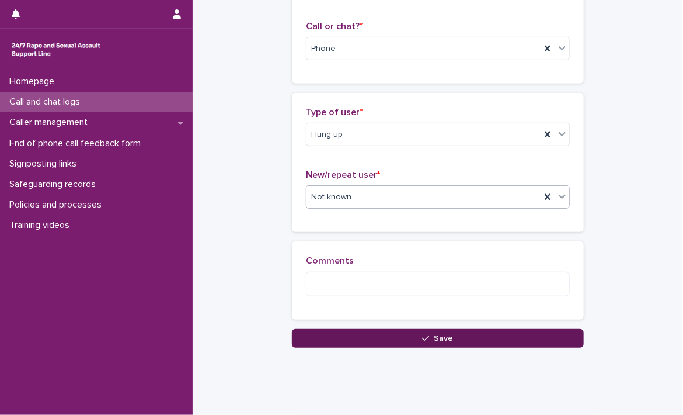
click at [313, 337] on button "Save" at bounding box center [438, 338] width 292 height 19
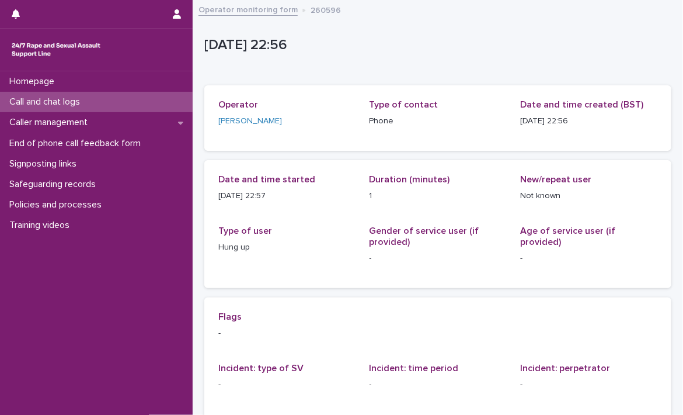
click at [273, 13] on link "Operator monitoring form" at bounding box center [248, 8] width 99 height 13
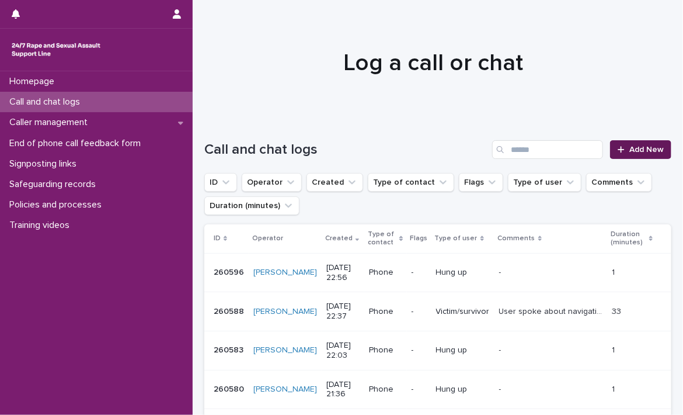
click at [633, 151] on span "Add New" at bounding box center [647, 149] width 34 height 8
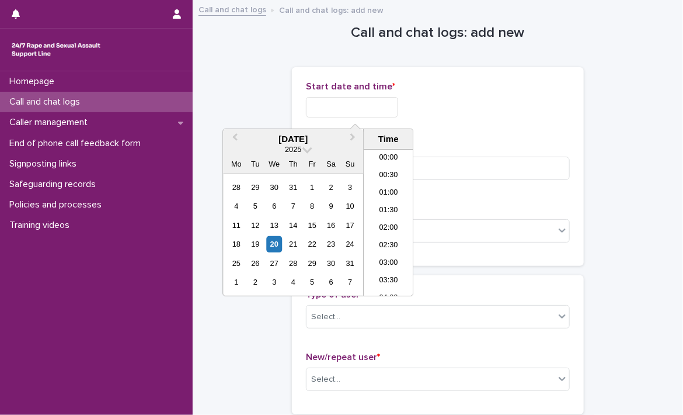
click at [339, 104] on input "text" at bounding box center [352, 107] width 92 height 20
click at [392, 231] on li "22:00" at bounding box center [389, 235] width 50 height 18
click at [387, 108] on input "**********" at bounding box center [352, 107] width 92 height 20
type input "**********"
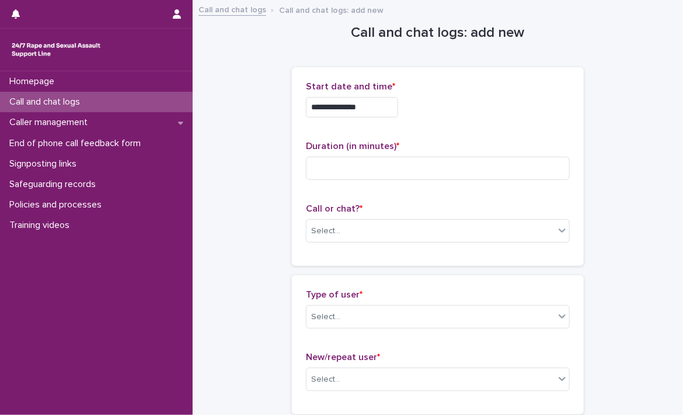
click at [526, 108] on div "**********" at bounding box center [438, 107] width 264 height 20
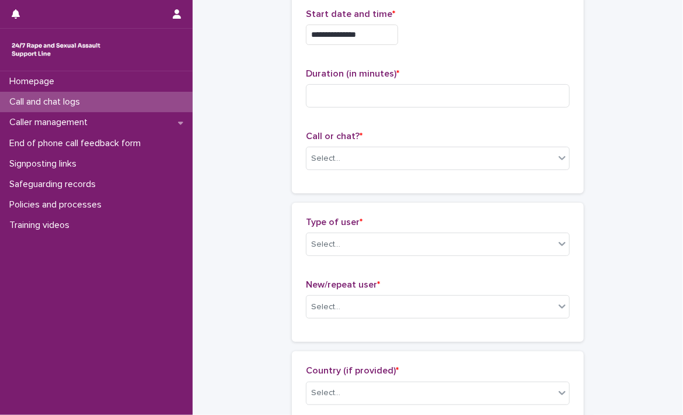
scroll to position [79, 0]
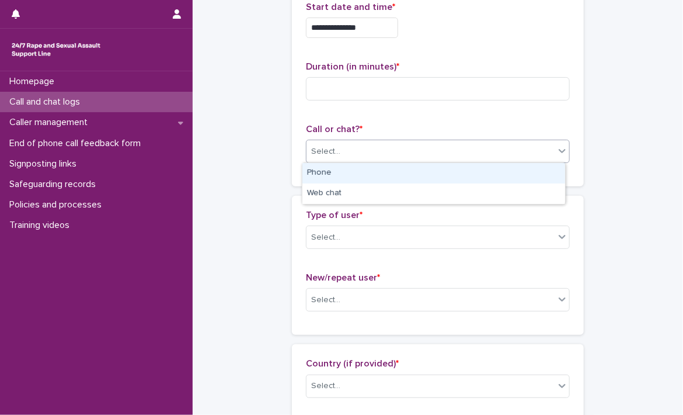
click at [466, 148] on div "Select..." at bounding box center [431, 151] width 248 height 19
click at [385, 178] on div "Phone" at bounding box center [434, 173] width 263 height 20
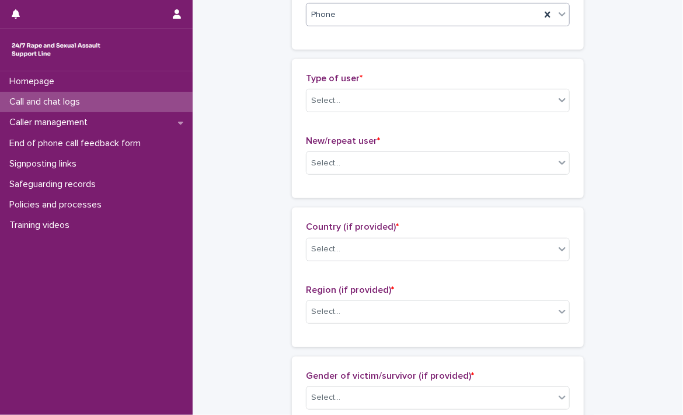
scroll to position [217, 0]
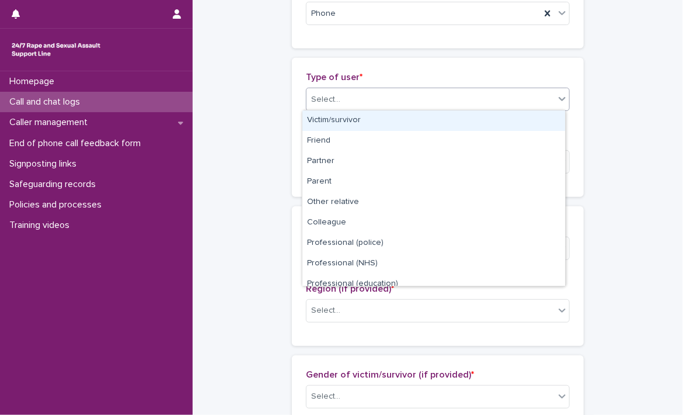
click at [486, 100] on div "Select..." at bounding box center [431, 99] width 248 height 19
click at [416, 124] on div "Victim/survivor" at bounding box center [434, 120] width 263 height 20
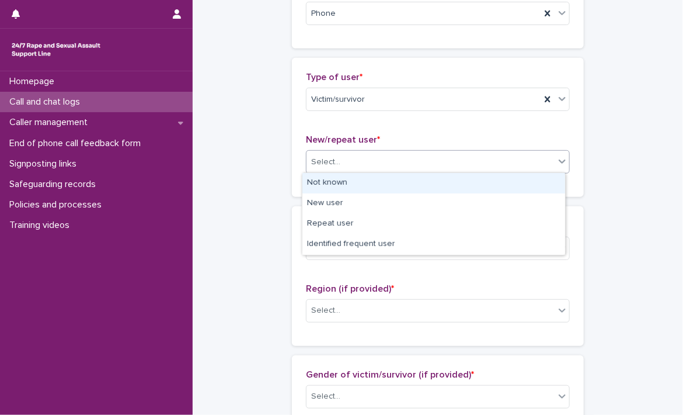
click at [353, 164] on div "Select..." at bounding box center [431, 161] width 248 height 19
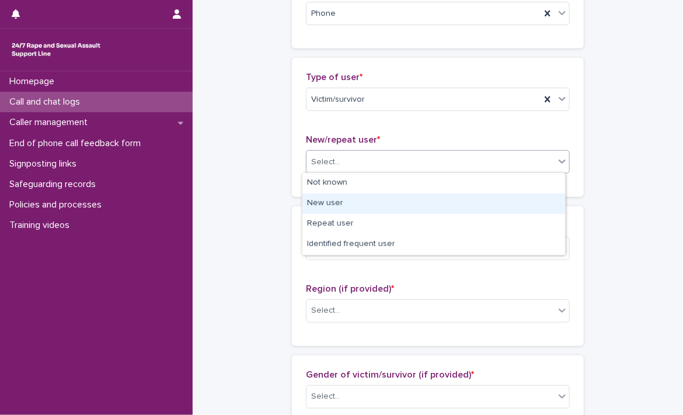
click at [331, 206] on div "New user" at bounding box center [434, 203] width 263 height 20
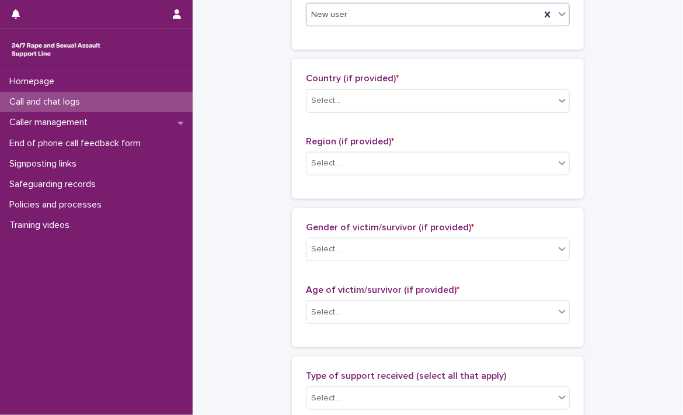
scroll to position [376, 0]
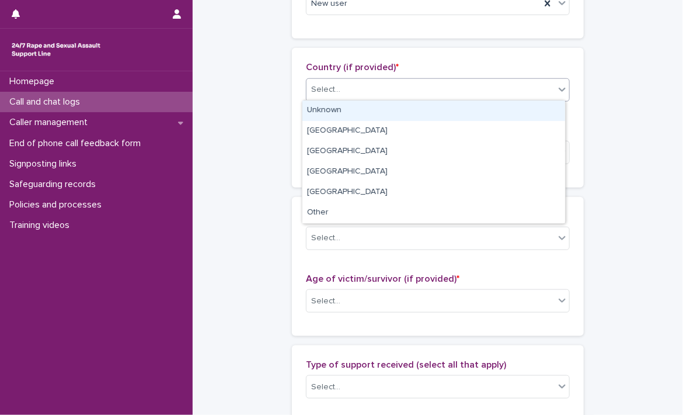
click at [390, 81] on div "Select..." at bounding box center [431, 89] width 248 height 19
click at [353, 104] on div "Unknown" at bounding box center [434, 110] width 263 height 20
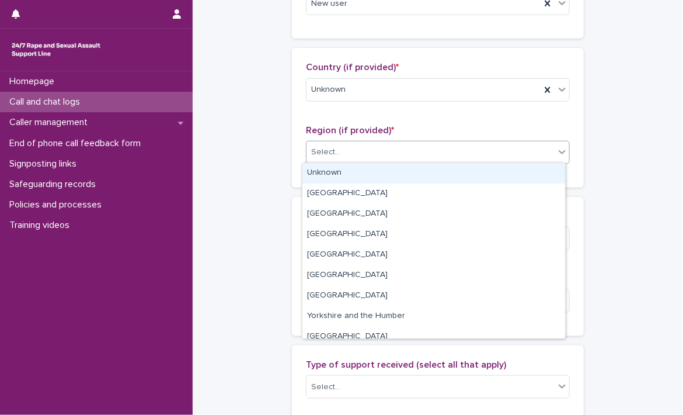
drag, startPoint x: 338, startPoint y: 157, endPoint x: 328, endPoint y: 174, distance: 19.6
click at [328, 174] on body "**********" at bounding box center [341, 207] width 683 height 415
click at [328, 174] on div "Unknown" at bounding box center [434, 173] width 263 height 20
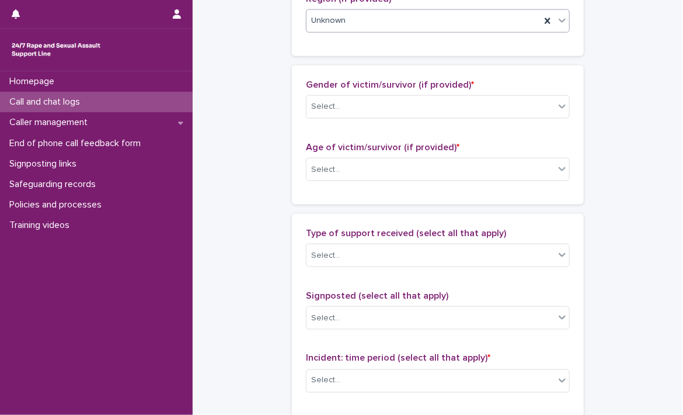
scroll to position [523, 0]
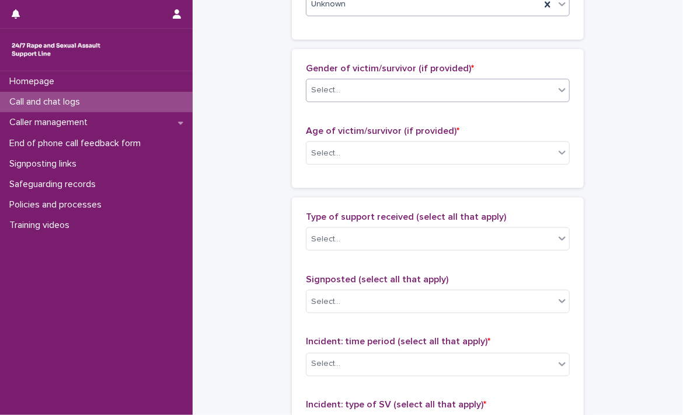
click at [522, 88] on div "Select..." at bounding box center [431, 90] width 248 height 19
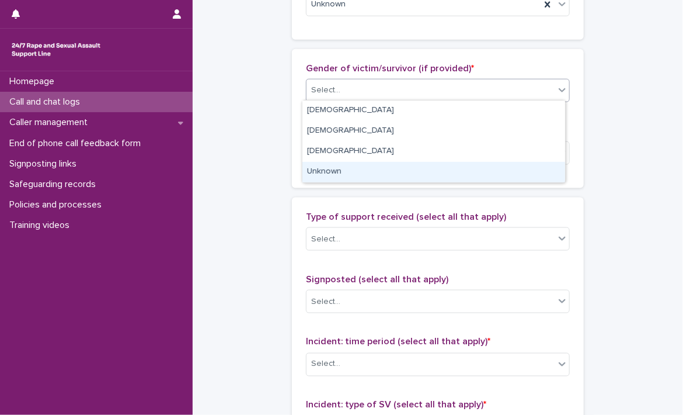
click at [435, 171] on div "Unknown" at bounding box center [434, 172] width 263 height 20
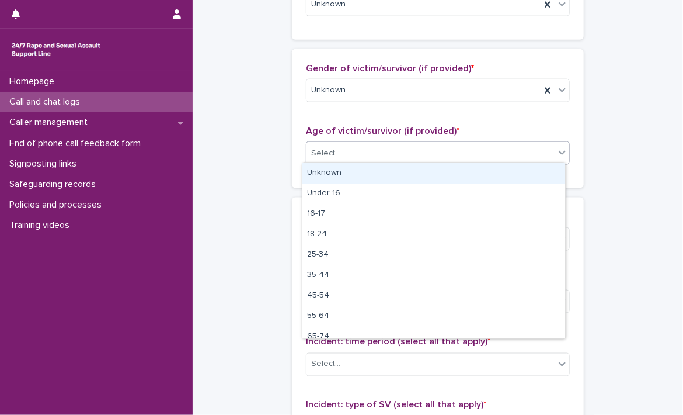
click at [400, 152] on div "Select..." at bounding box center [431, 153] width 248 height 19
click at [369, 172] on div "Unknown" at bounding box center [434, 173] width 263 height 20
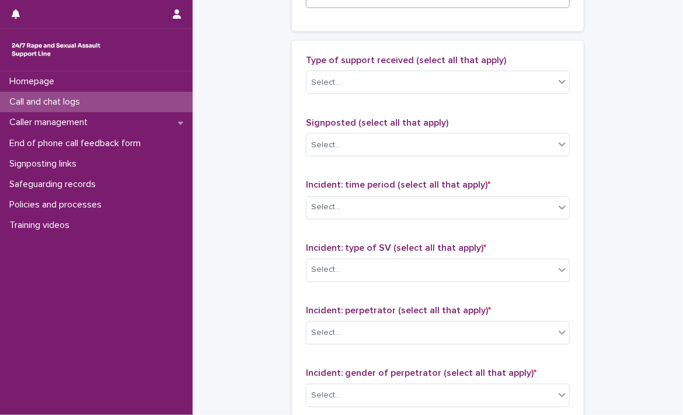
scroll to position [716, 0]
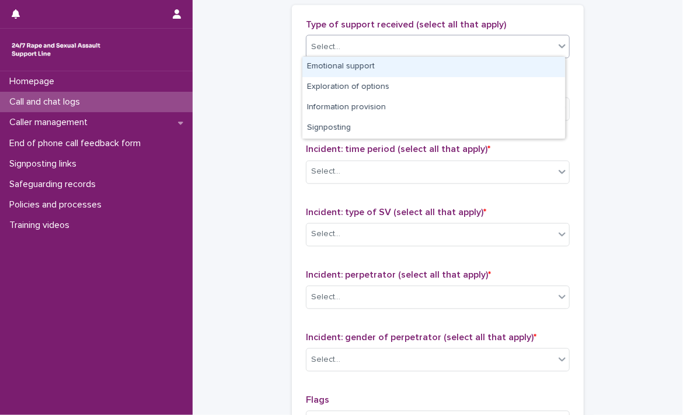
drag, startPoint x: 458, startPoint y: 39, endPoint x: 393, endPoint y: 71, distance: 72.9
click at [393, 71] on body "**********" at bounding box center [341, 207] width 683 height 415
click at [393, 71] on div "Emotional support" at bounding box center [434, 67] width 263 height 20
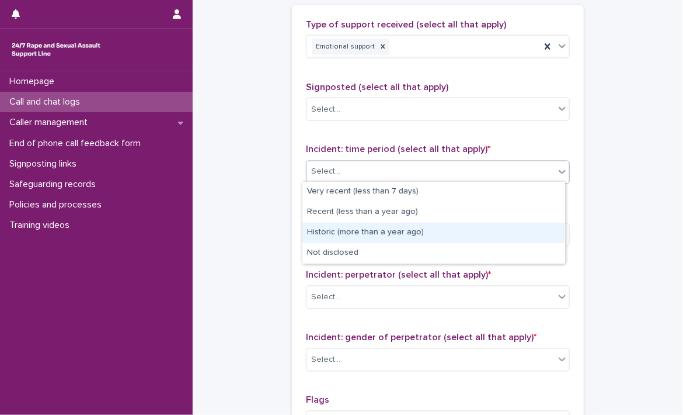
drag, startPoint x: 350, startPoint y: 172, endPoint x: 340, endPoint y: 230, distance: 58.8
click at [340, 230] on body "**********" at bounding box center [341, 207] width 683 height 415
click at [340, 230] on div "Historic (more than a year ago)" at bounding box center [434, 233] width 263 height 20
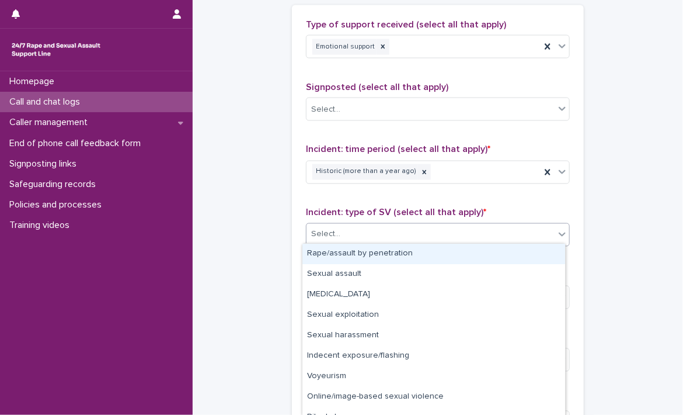
drag, startPoint x: 340, startPoint y: 230, endPoint x: 327, endPoint y: 253, distance: 26.2
click at [327, 253] on body "**********" at bounding box center [341, 207] width 683 height 415
click at [327, 253] on div "Rape/assault by penetration" at bounding box center [434, 254] width 263 height 20
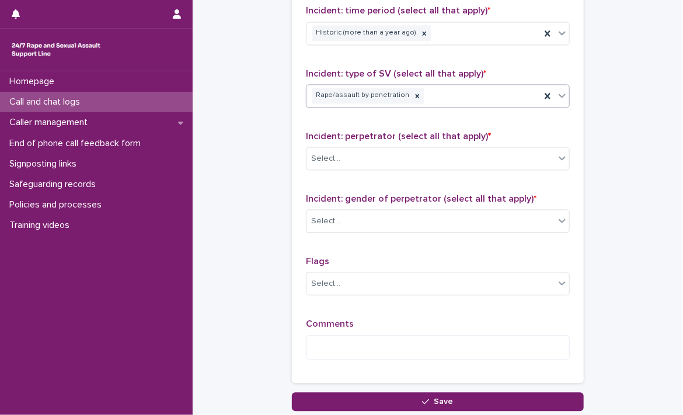
scroll to position [924, 0]
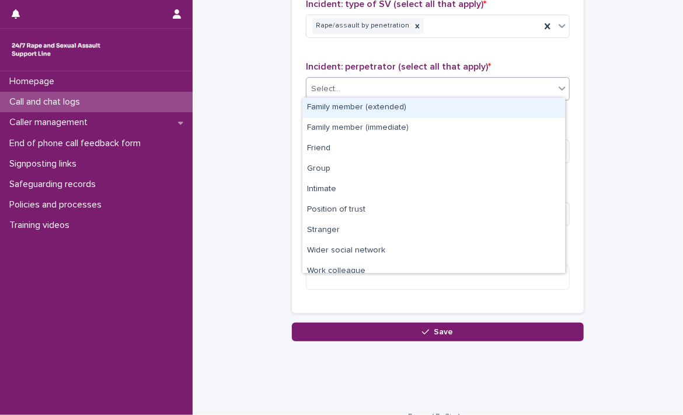
click at [459, 79] on div "Select..." at bounding box center [431, 88] width 248 height 19
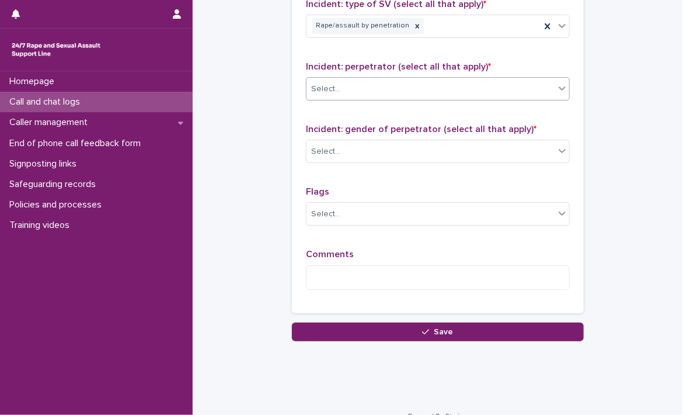
click at [564, 78] on div at bounding box center [562, 88] width 14 height 21
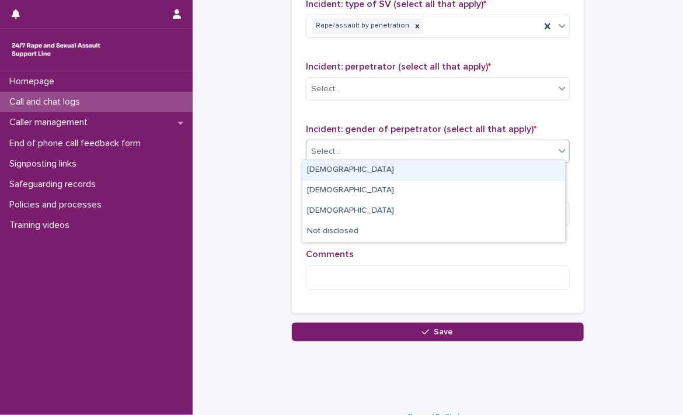
drag, startPoint x: 407, startPoint y: 148, endPoint x: 362, endPoint y: 172, distance: 51.7
click at [362, 172] on body "**********" at bounding box center [341, 207] width 683 height 415
click at [362, 172] on div "[DEMOGRAPHIC_DATA]" at bounding box center [434, 170] width 263 height 20
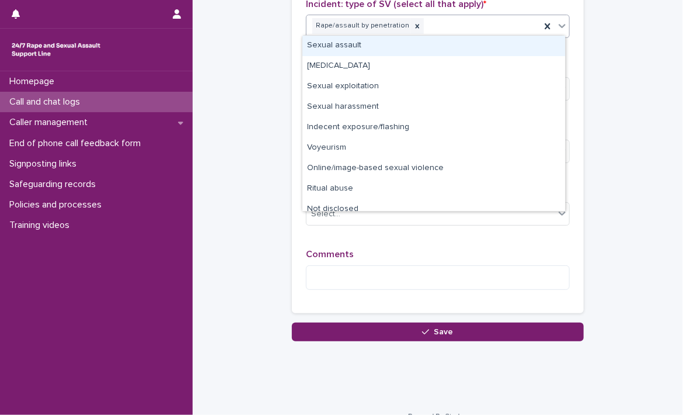
click at [453, 25] on div "Rape/assault by penetration" at bounding box center [424, 26] width 234 height 20
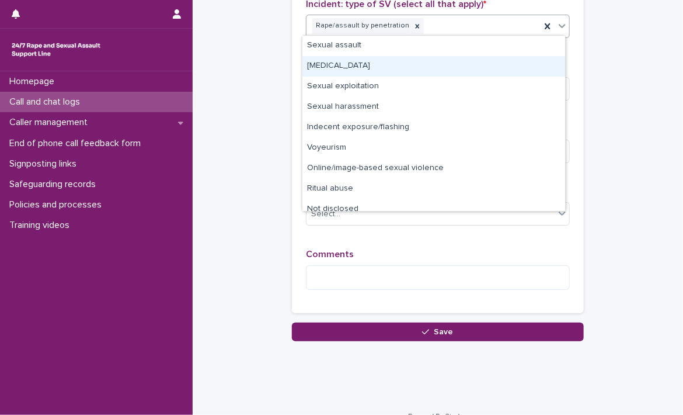
click at [390, 74] on div "[MEDICAL_DATA]" at bounding box center [434, 66] width 263 height 20
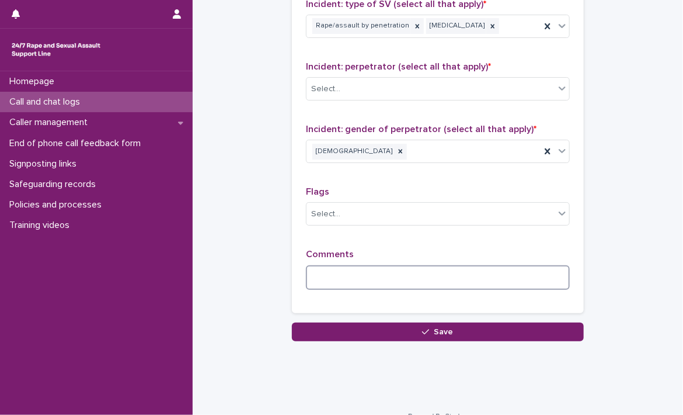
click at [356, 286] on textarea at bounding box center [438, 277] width 264 height 25
click at [307, 273] on textarea "**********" at bounding box center [438, 277] width 264 height 25
click at [512, 275] on textarea "**********" at bounding box center [438, 277] width 264 height 25
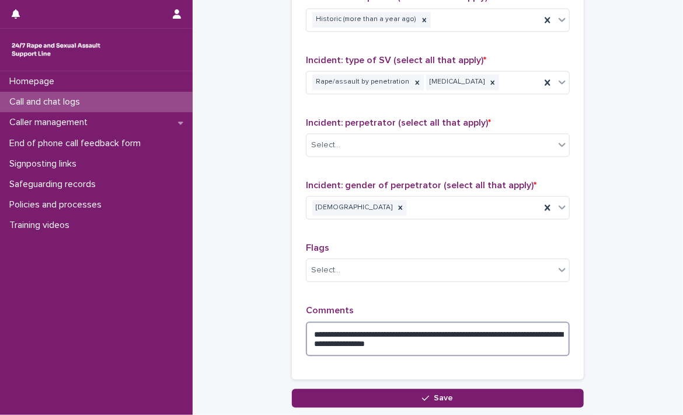
scroll to position [848, 0]
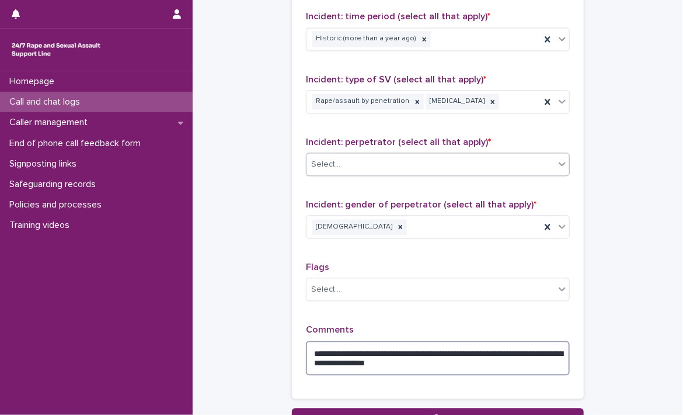
type textarea "**********"
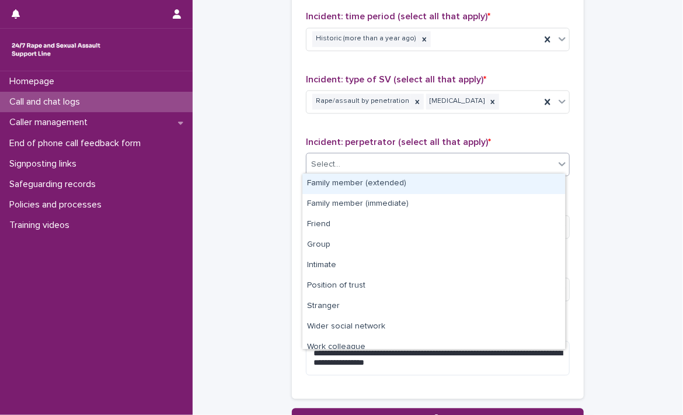
click at [400, 162] on div "Select..." at bounding box center [431, 164] width 248 height 19
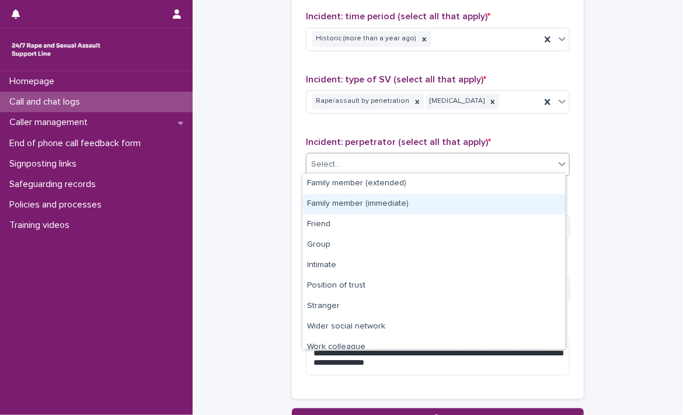
click at [355, 197] on div "Family member (immediate)" at bounding box center [434, 204] width 263 height 20
drag, startPoint x: 478, startPoint y: 154, endPoint x: 324, endPoint y: 208, distance: 163.3
click at [324, 208] on body "**********" at bounding box center [341, 207] width 683 height 415
click at [324, 208] on div "Friend" at bounding box center [434, 204] width 263 height 20
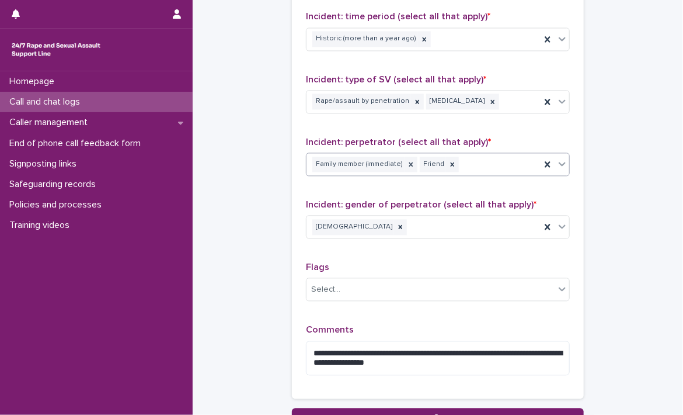
scroll to position [0, 0]
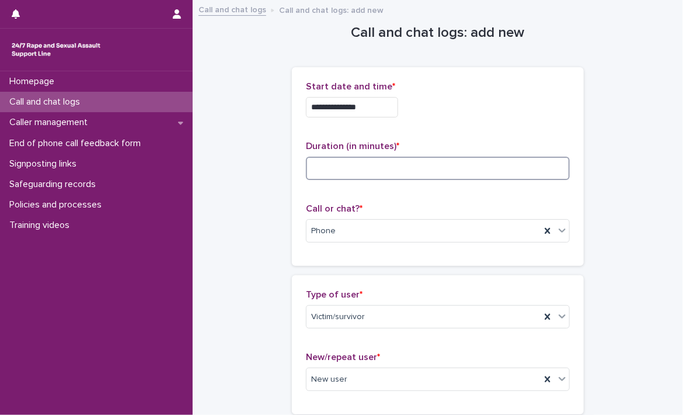
click at [380, 166] on input at bounding box center [438, 168] width 264 height 23
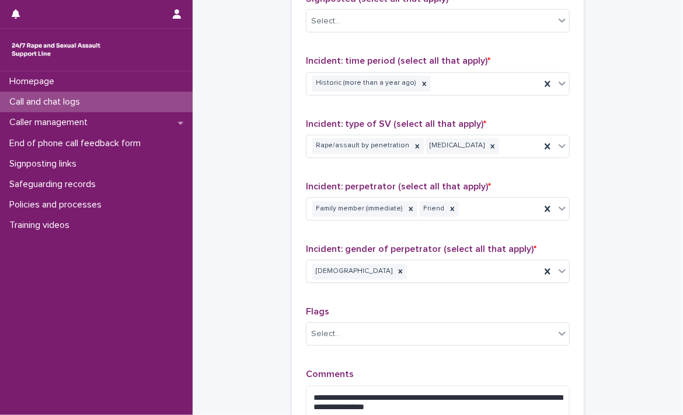
scroll to position [949, 0]
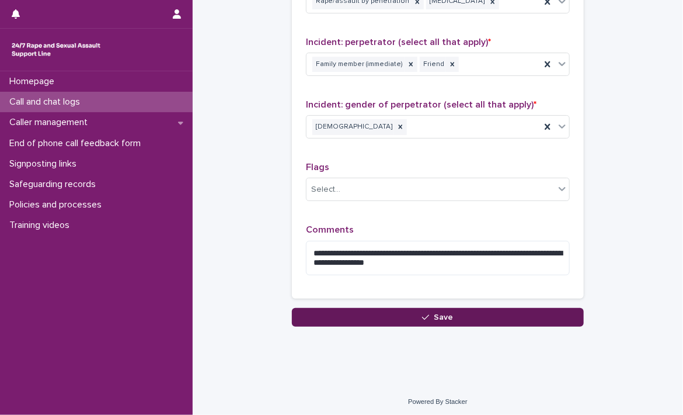
type input "**"
click at [520, 314] on button "Save" at bounding box center [438, 317] width 292 height 19
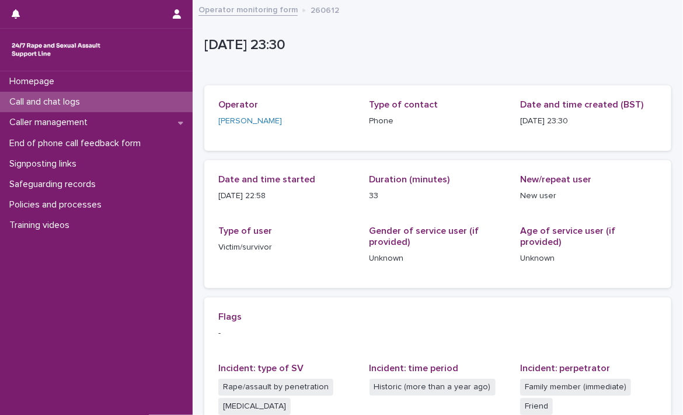
click at [249, 9] on link "Operator monitoring form" at bounding box center [248, 8] width 99 height 13
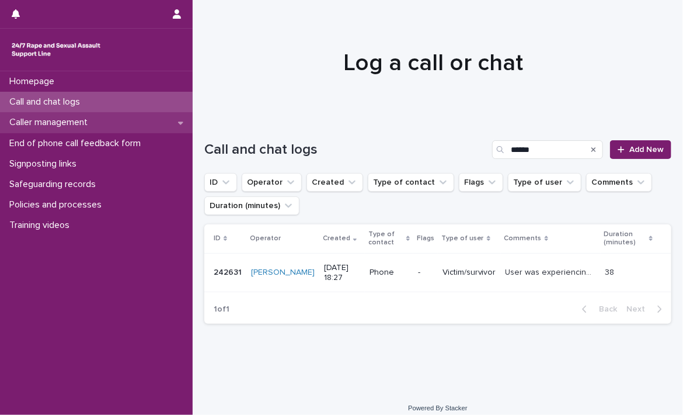
click at [96, 124] on p "Caller management" at bounding box center [51, 122] width 92 height 11
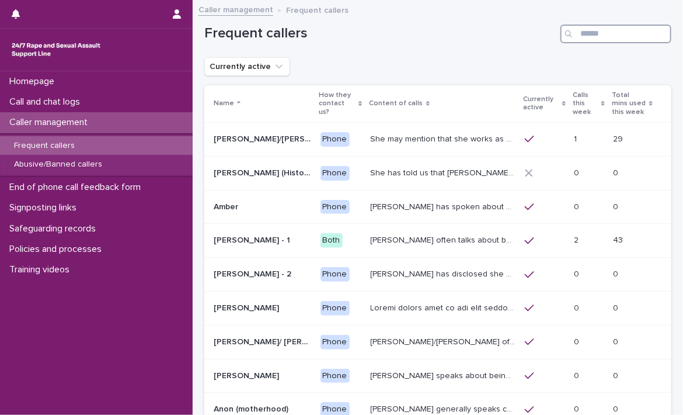
click at [603, 39] on input "Search" at bounding box center [616, 34] width 111 height 19
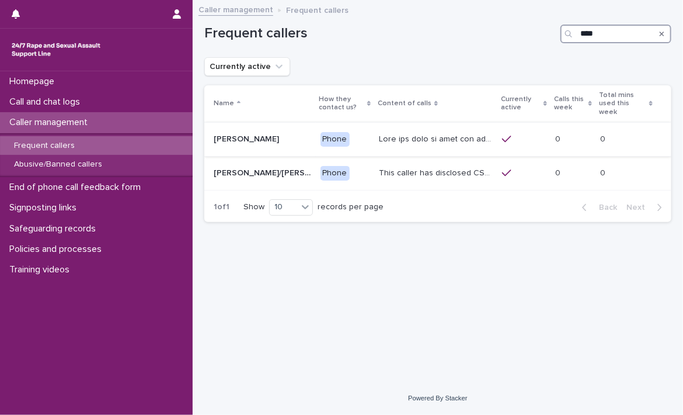
type input "****"
click at [423, 134] on p at bounding box center [437, 138] width 116 height 12
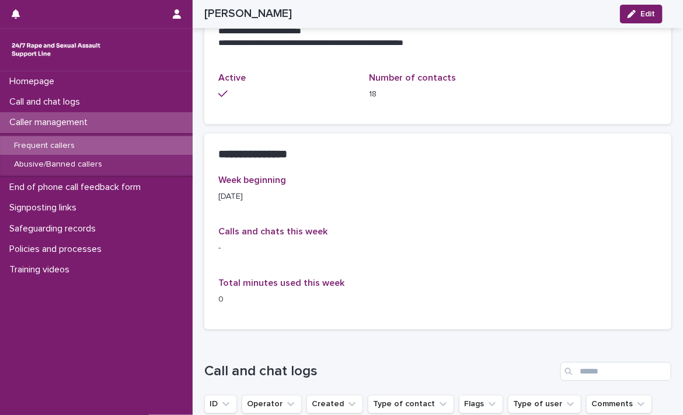
scroll to position [855, 0]
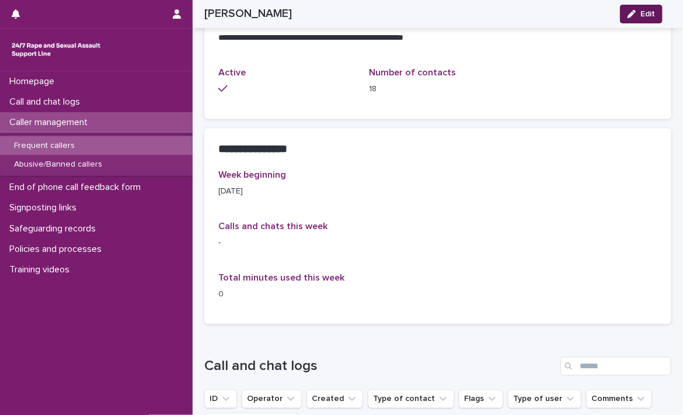
click at [645, 12] on span "Edit" at bounding box center [648, 14] width 15 height 8
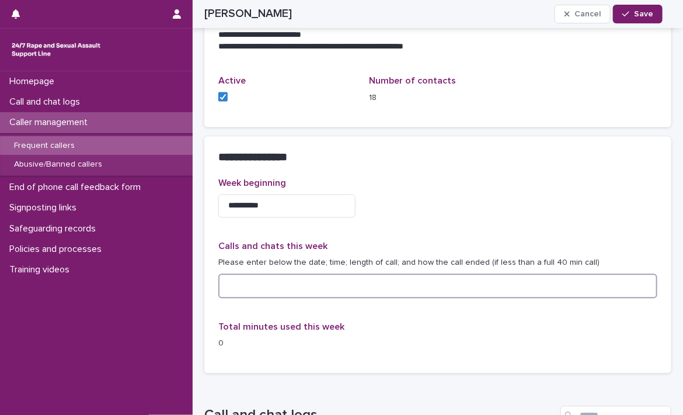
click at [393, 293] on textarea at bounding box center [437, 286] width 439 height 25
click at [456, 289] on textarea "**********" at bounding box center [433, 286] width 430 height 25
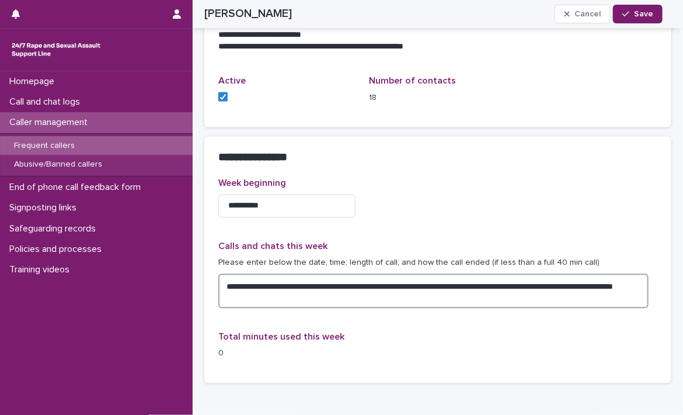
drag, startPoint x: 282, startPoint y: 293, endPoint x: 546, endPoint y: 290, distance: 264.6
click at [546, 290] on textarea "**********" at bounding box center [433, 291] width 430 height 35
click at [511, 297] on textarea "**********" at bounding box center [433, 291] width 430 height 35
type textarea "**********"
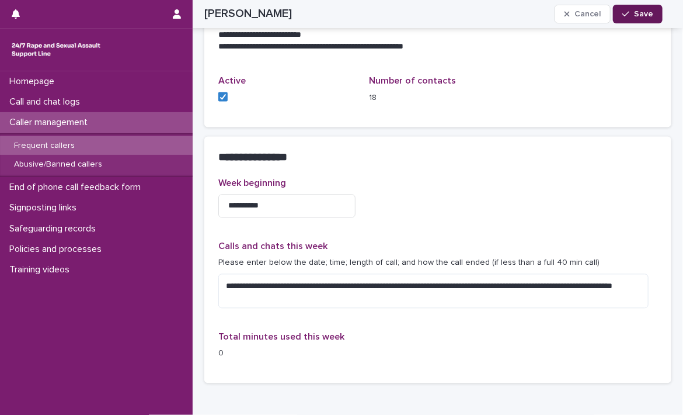
click at [641, 14] on span "Save" at bounding box center [643, 14] width 19 height 8
